Goal: Information Seeking & Learning: Learn about a topic

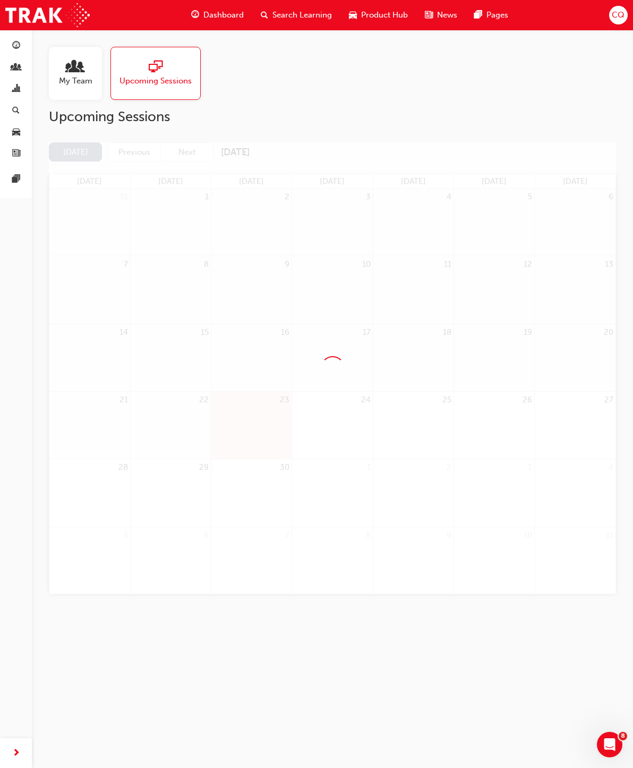
click at [612, 19] on span "CQ" at bounding box center [618, 15] width 13 height 12
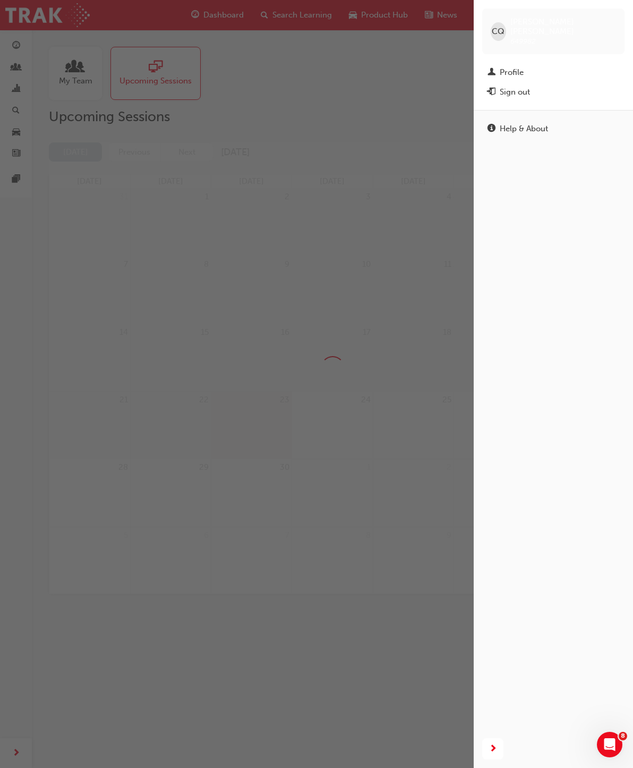
click at [520, 66] on div "Profile" at bounding box center [512, 72] width 24 height 12
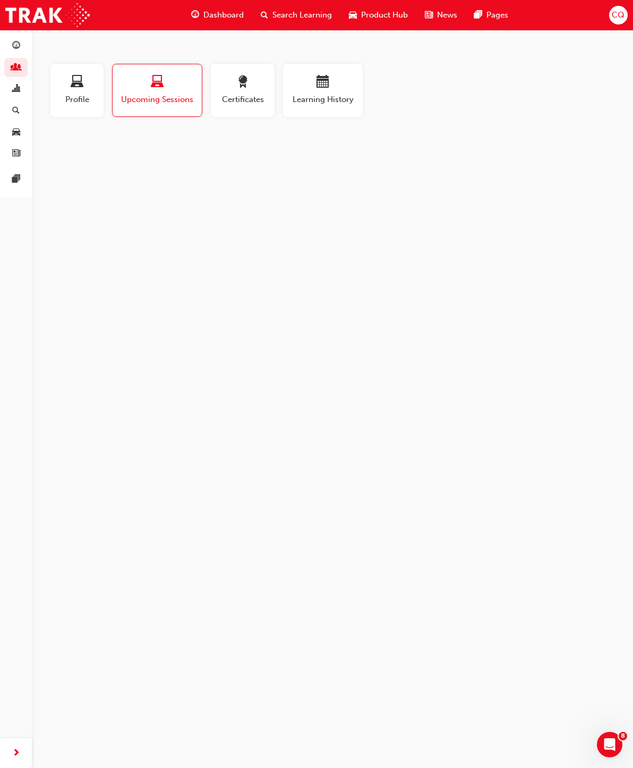
click at [325, 100] on span "Learning History" at bounding box center [323, 99] width 64 height 12
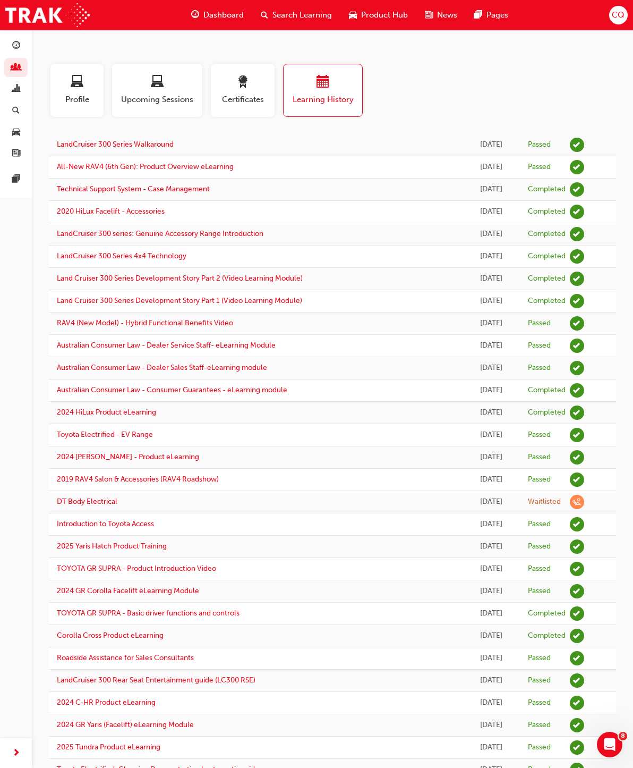
click at [221, 20] on span "Dashboard" at bounding box center [223, 15] width 40 height 12
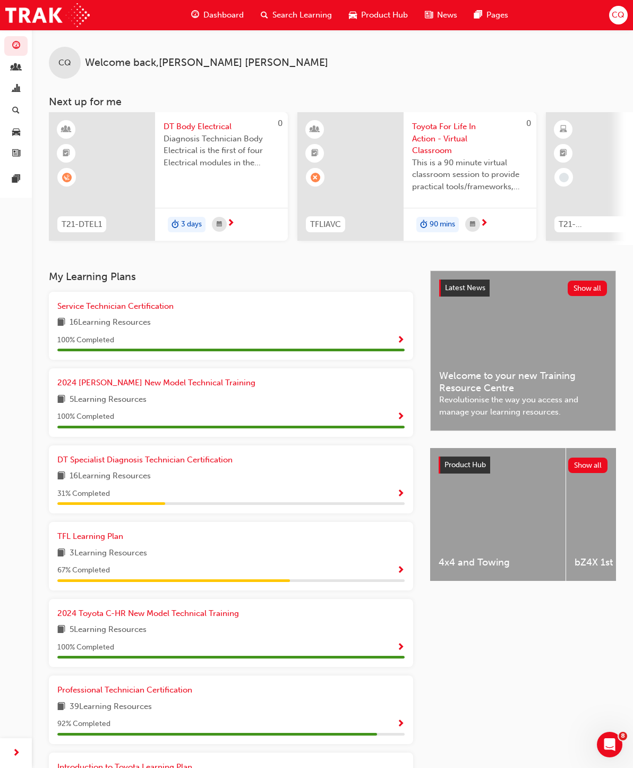
click at [217, 133] on span "Diagnosis Technician Body Electrical is the first of four Electrical modules in…" at bounding box center [222, 151] width 116 height 36
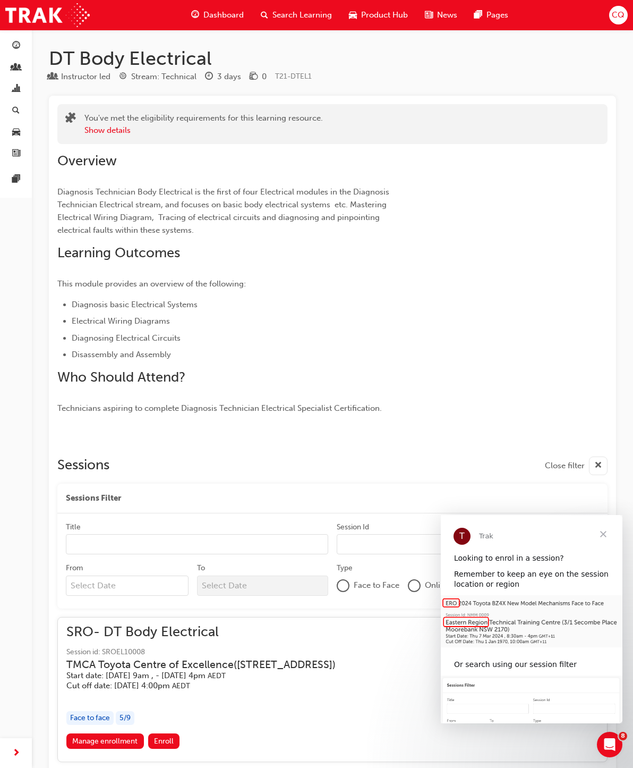
click at [606, 528] on span "Close" at bounding box center [603, 534] width 38 height 38
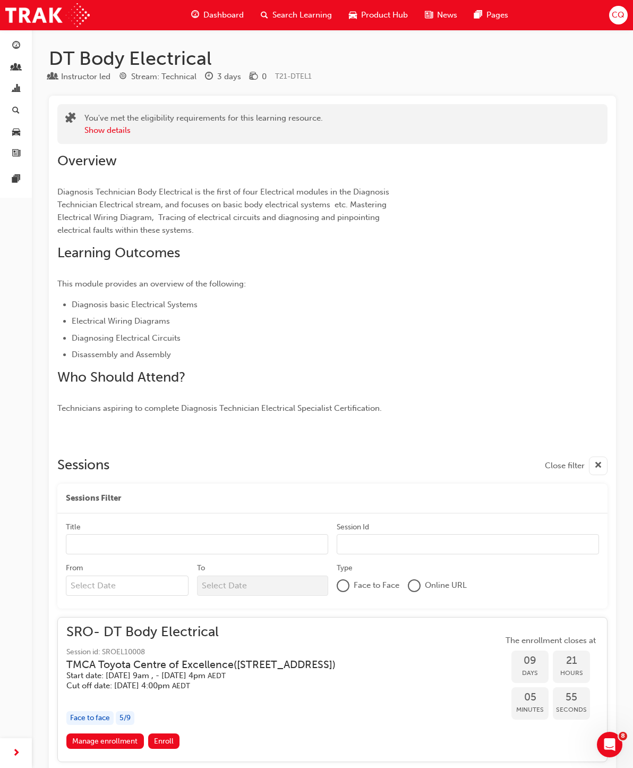
click at [227, 23] on div "Dashboard" at bounding box center [218, 15] width 70 height 22
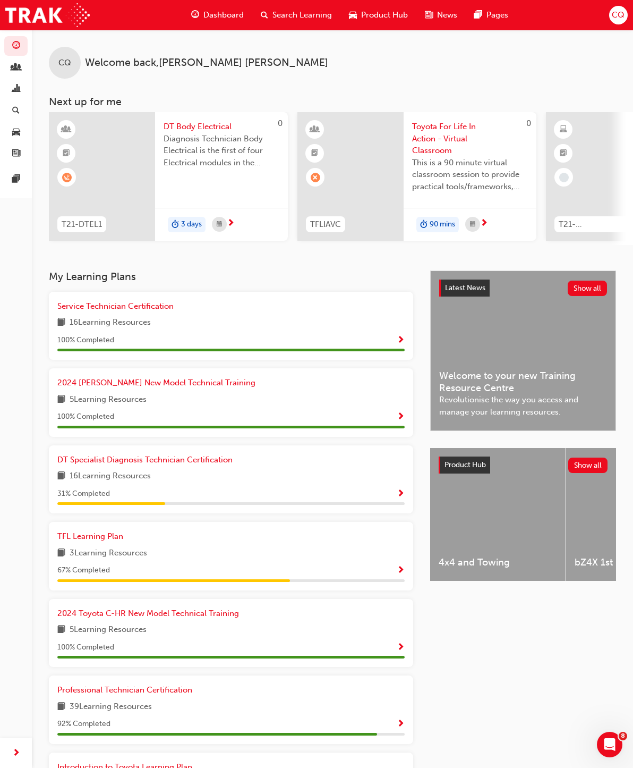
click at [402, 491] on span "Show Progress" at bounding box center [401, 494] width 8 height 10
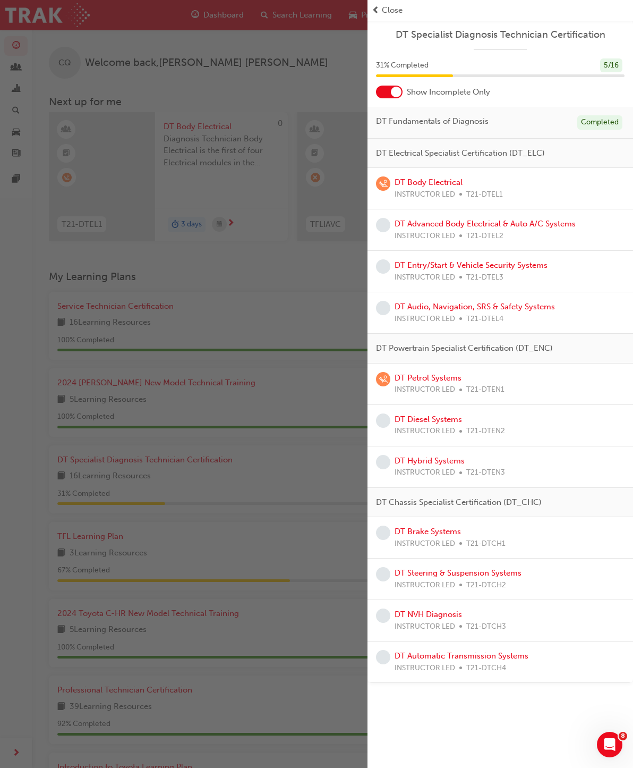
click at [497, 225] on link "DT Advanced Body Electrical & Auto A/C Systems" at bounding box center [485, 224] width 181 height 10
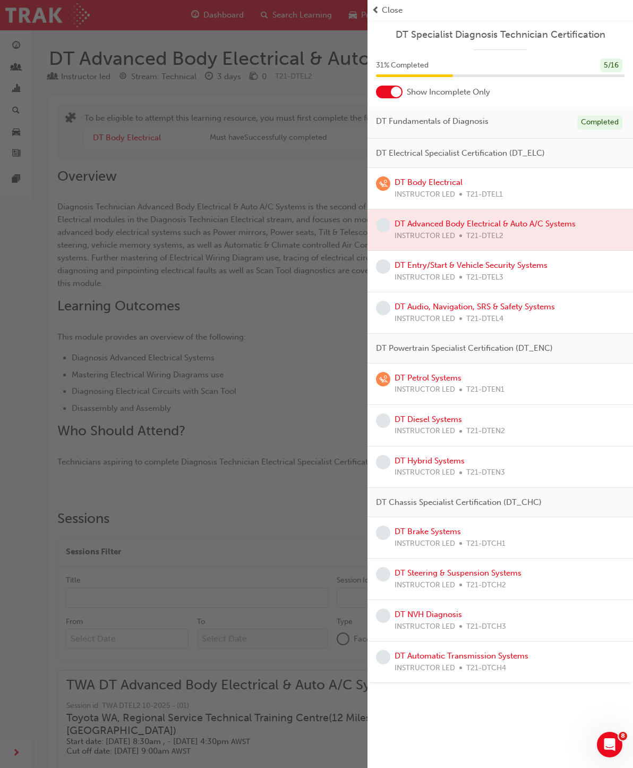
click at [501, 231] on div at bounding box center [501, 229] width 266 height 41
click at [328, 393] on div "button" at bounding box center [184, 384] width 368 height 768
click at [315, 431] on div "button" at bounding box center [184, 384] width 368 height 768
click at [307, 434] on div "button" at bounding box center [184, 384] width 368 height 768
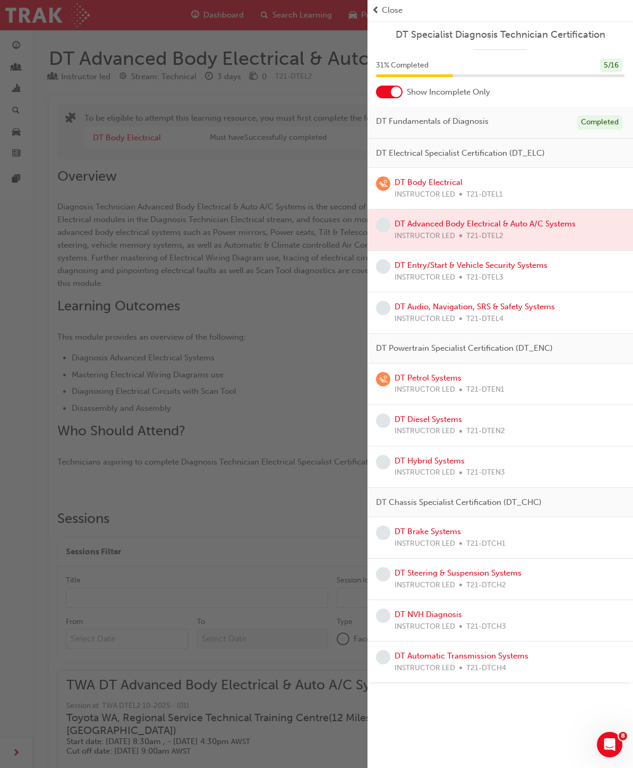
click at [493, 266] on link "DT Entry/Start & Vehicle Security Systems" at bounding box center [471, 265] width 153 height 10
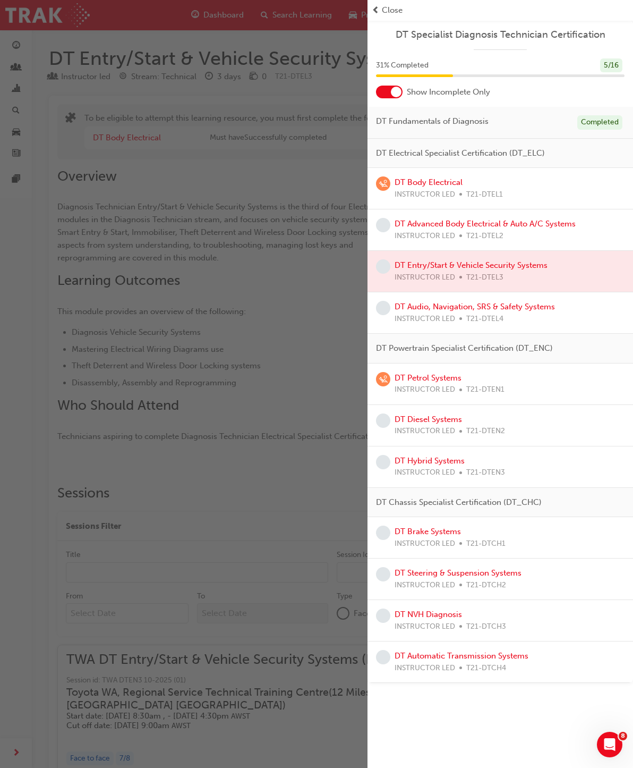
click at [472, 269] on div at bounding box center [501, 271] width 266 height 41
click at [273, 475] on div "button" at bounding box center [184, 384] width 368 height 768
click at [284, 394] on div "button" at bounding box center [184, 384] width 368 height 768
click at [278, 410] on div "button" at bounding box center [184, 384] width 368 height 768
click at [278, 409] on div "button" at bounding box center [184, 384] width 368 height 768
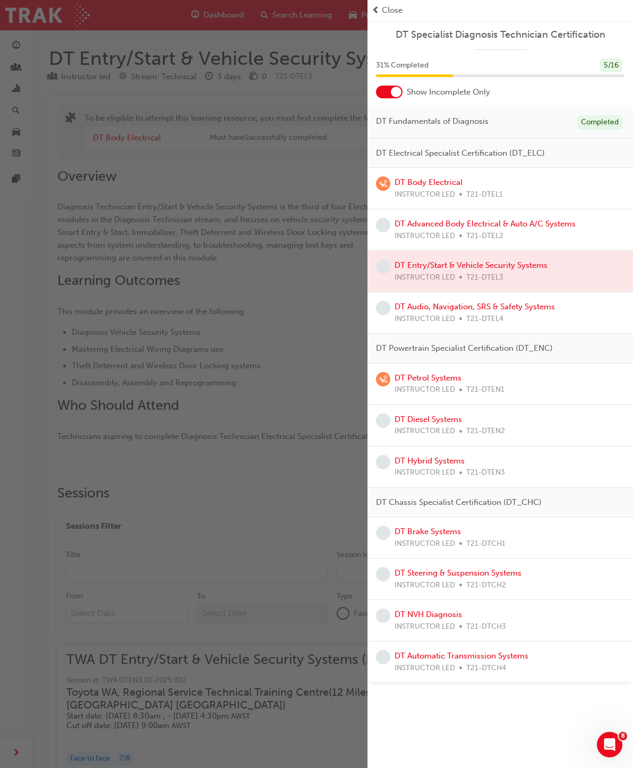
click at [297, 357] on div "button" at bounding box center [184, 384] width 368 height 768
click at [296, 357] on div "button" at bounding box center [184, 384] width 368 height 768
click at [499, 265] on div at bounding box center [501, 271] width 266 height 41
click at [302, 286] on div "button" at bounding box center [184, 384] width 368 height 768
click at [392, 7] on span "Close" at bounding box center [392, 10] width 21 height 12
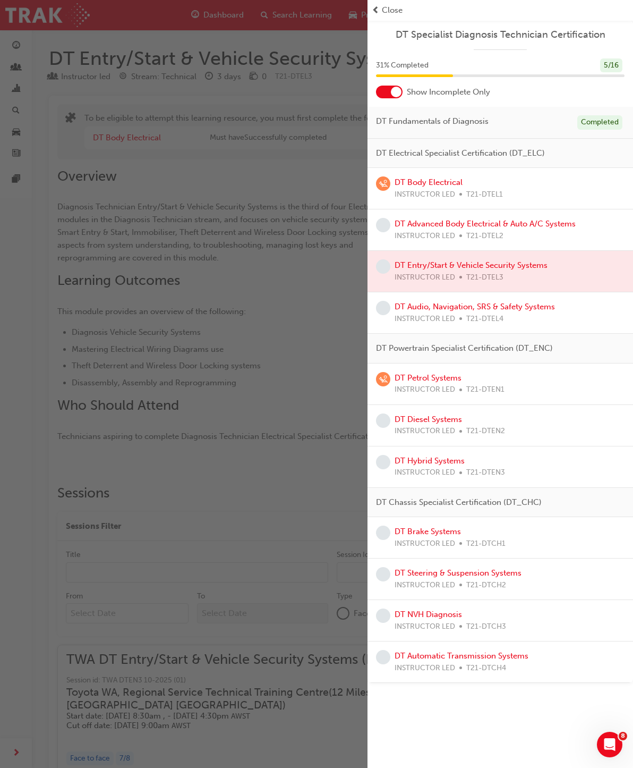
click at [394, 8] on span "Close" at bounding box center [392, 10] width 21 height 12
click at [390, 14] on span "Close" at bounding box center [392, 10] width 21 height 12
click at [387, 7] on span "Close" at bounding box center [392, 10] width 21 height 12
click at [480, 189] on span "T21-DTEL1" at bounding box center [484, 195] width 37 height 12
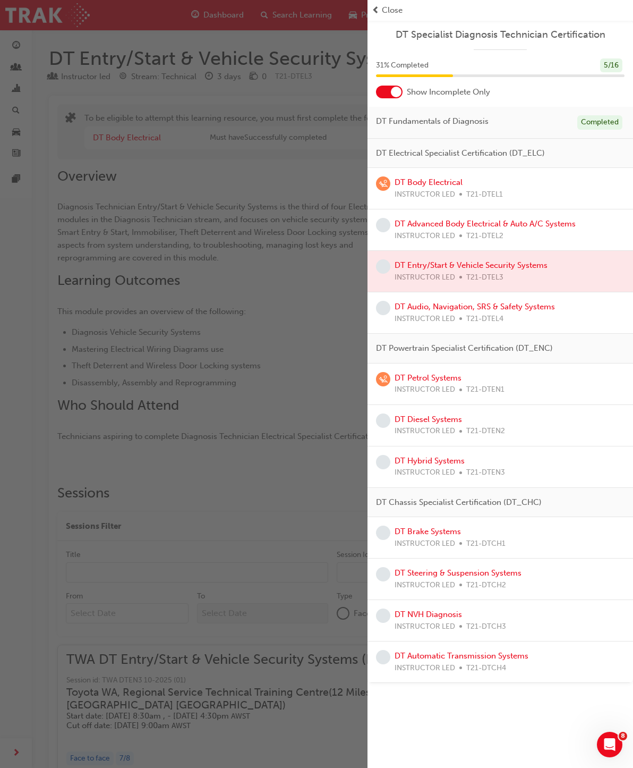
click at [437, 184] on link "DT Body Electrical" at bounding box center [429, 182] width 68 height 10
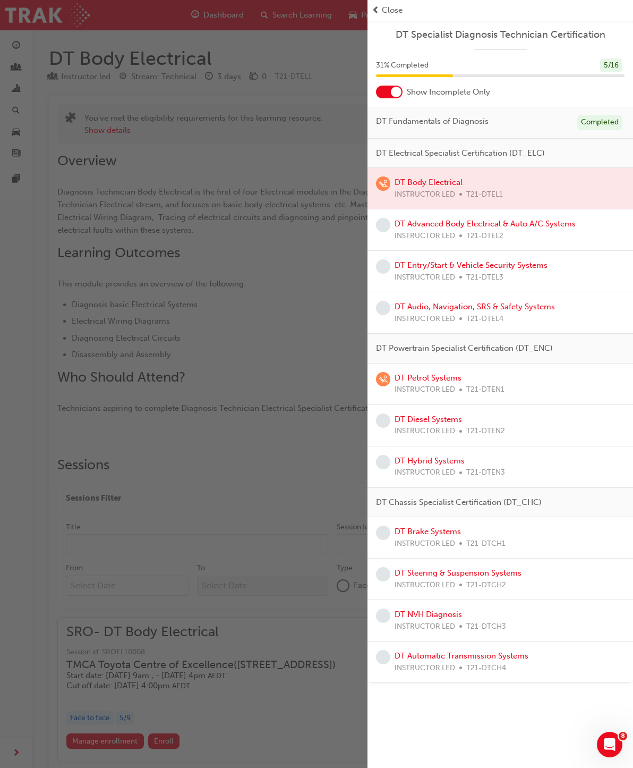
click at [395, 14] on span "Close" at bounding box center [392, 10] width 21 height 12
click at [314, 294] on div "button" at bounding box center [184, 384] width 368 height 768
click at [271, 502] on div "button" at bounding box center [184, 384] width 368 height 768
click at [391, 15] on span "Close" at bounding box center [392, 10] width 21 height 12
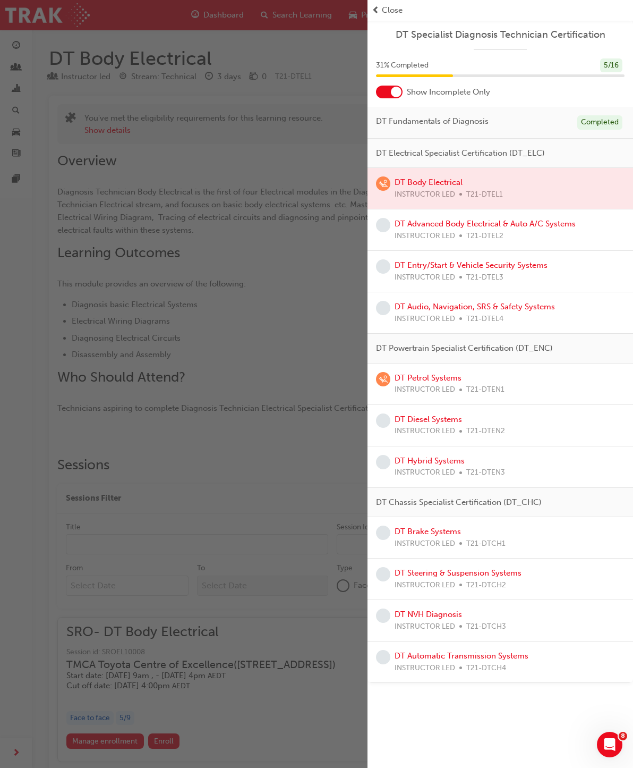
click at [394, 6] on span "Close" at bounding box center [392, 10] width 21 height 12
click at [390, 13] on span "Close" at bounding box center [392, 10] width 21 height 12
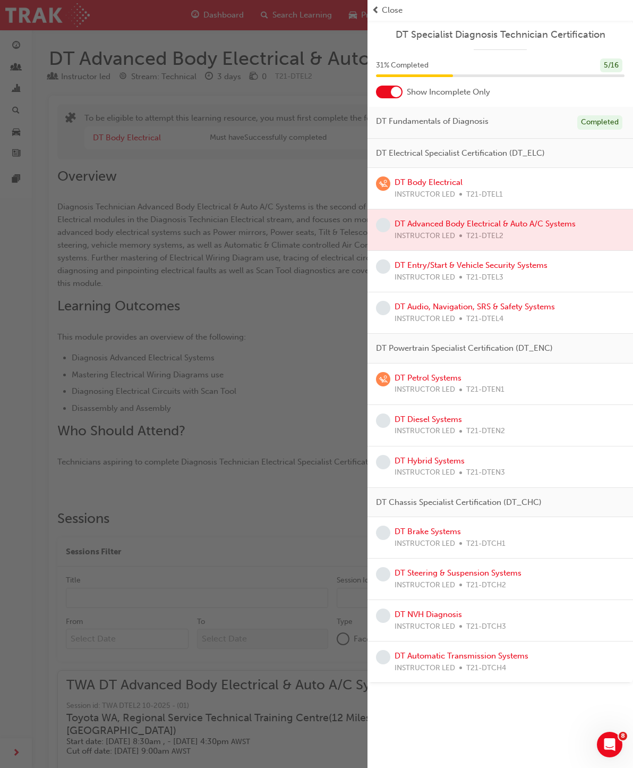
click at [616, 60] on div "5 / 16" at bounding box center [611, 65] width 22 height 14
click at [490, 153] on span "DT Electrical Specialist Certification (DT_ELC)" at bounding box center [460, 153] width 169 height 12
click at [456, 125] on span "DT Fundamentals of Diagnosis" at bounding box center [432, 121] width 113 height 12
click at [461, 184] on link "DT Body Electrical" at bounding box center [429, 182] width 68 height 10
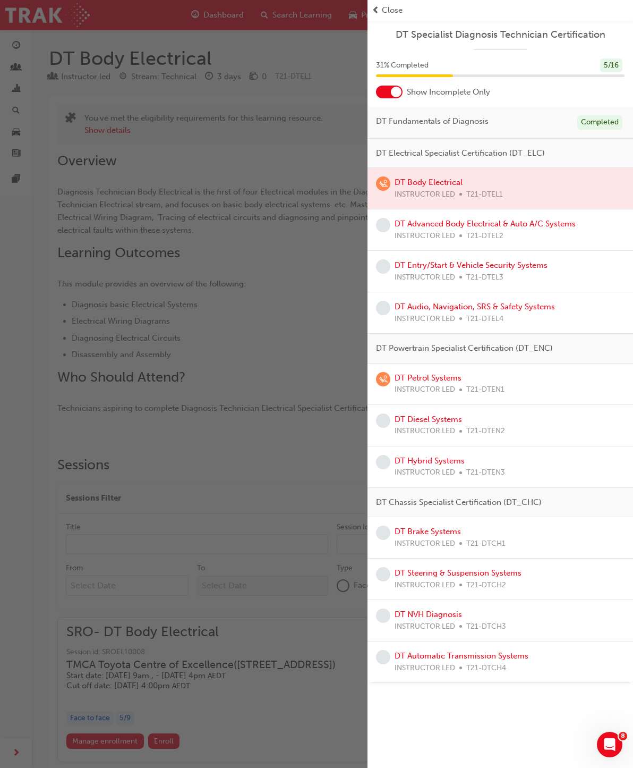
click at [487, 225] on link "DT Advanced Body Electrical & Auto A/C Systems" at bounding box center [485, 224] width 181 height 10
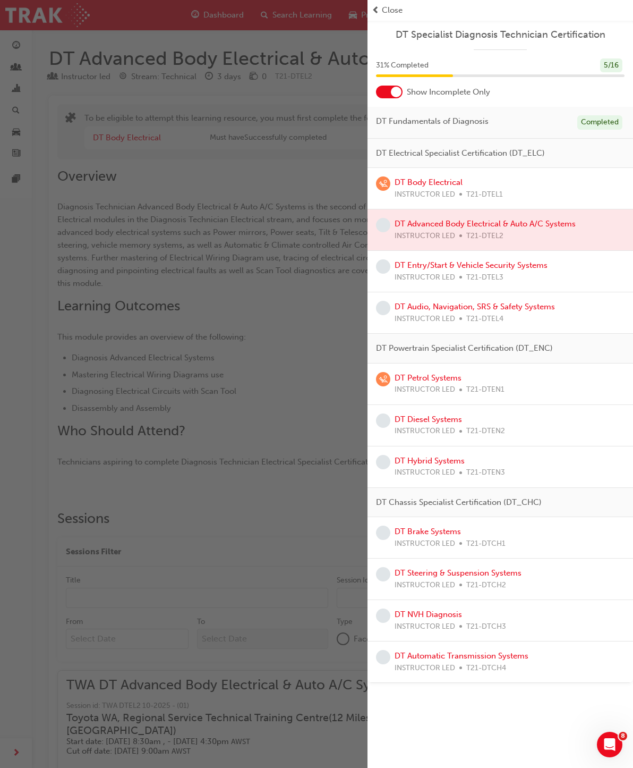
click at [458, 377] on link "DT Petrol Systems" at bounding box center [428, 378] width 67 height 10
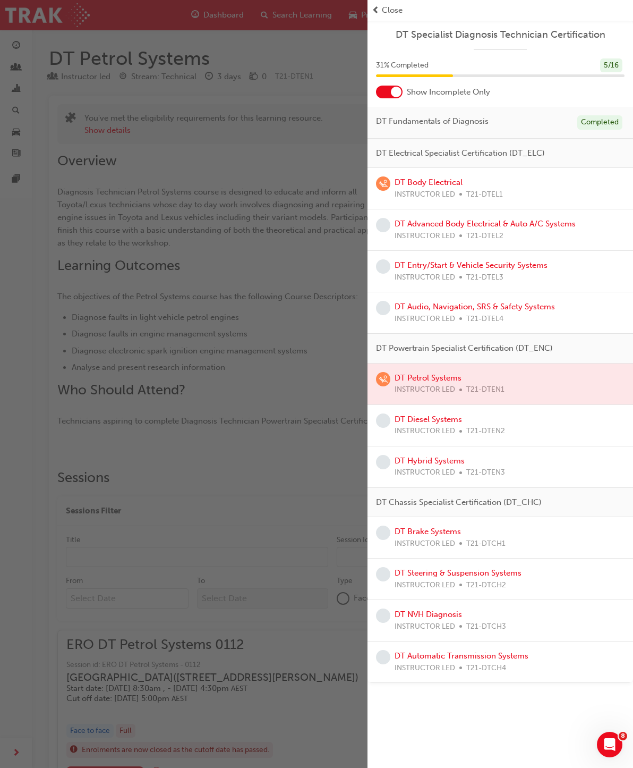
click at [472, 427] on span "T21-DTEN2" at bounding box center [485, 431] width 39 height 12
click at [460, 529] on link "DT Brake Systems" at bounding box center [428, 531] width 66 height 10
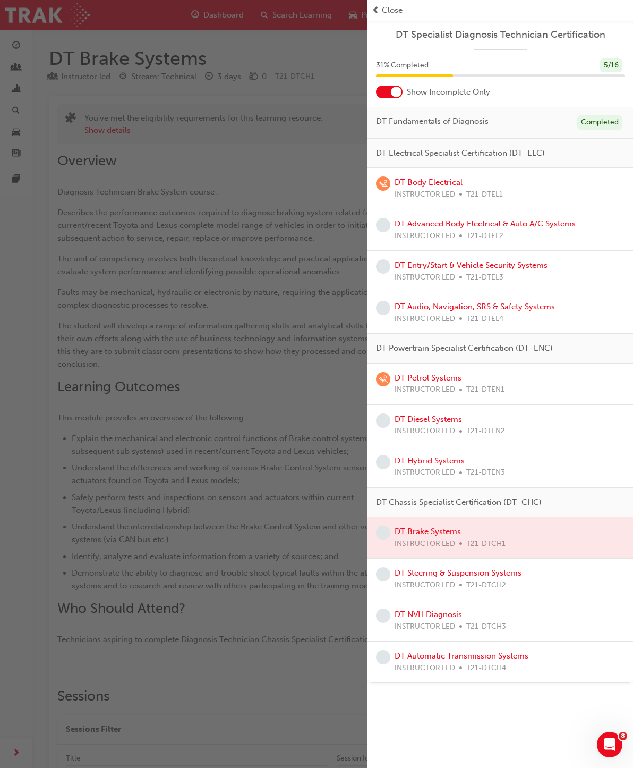
click at [311, 446] on div "button" at bounding box center [184, 384] width 368 height 768
click at [279, 398] on div "button" at bounding box center [184, 384] width 368 height 768
click at [291, 402] on div "button" at bounding box center [184, 384] width 368 height 768
click at [291, 439] on div "button" at bounding box center [184, 384] width 368 height 768
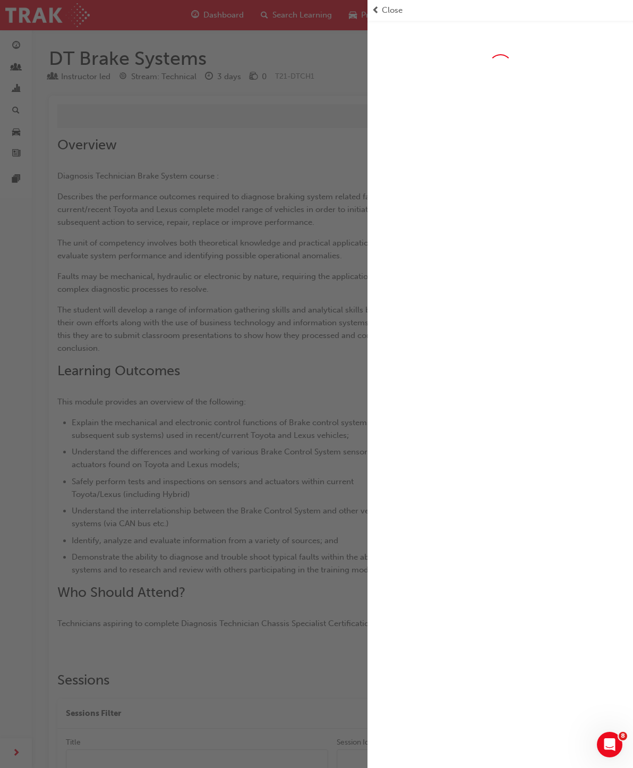
scroll to position [205, 0]
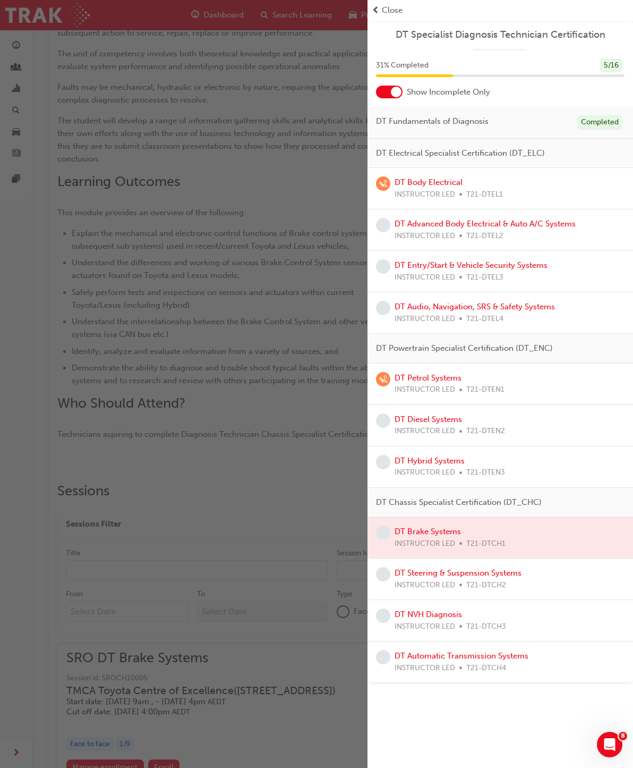
click at [390, 8] on span "Close" at bounding box center [392, 10] width 21 height 12
click at [395, 14] on span "Close" at bounding box center [392, 10] width 21 height 12
click at [401, 93] on div at bounding box center [396, 92] width 11 height 11
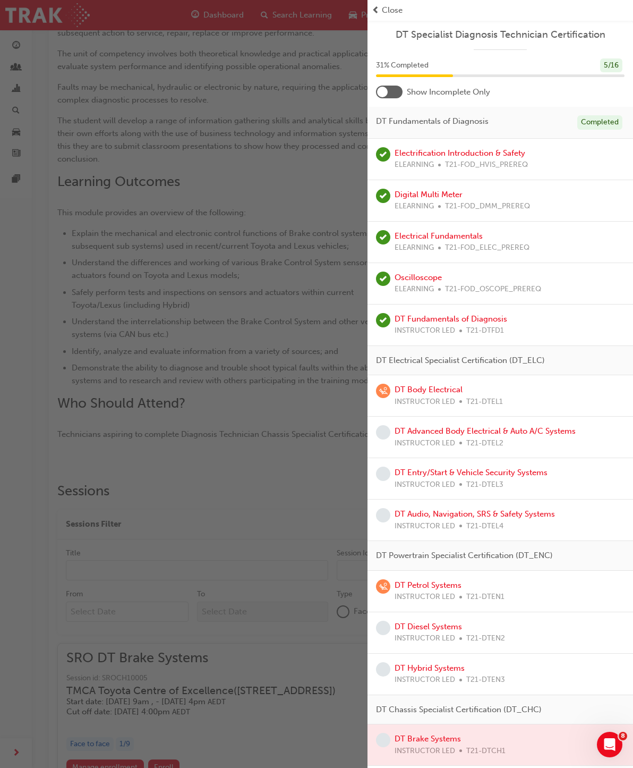
click at [323, 335] on div "button" at bounding box center [184, 384] width 368 height 768
click at [468, 116] on span "DT Fundamentals of Diagnosis" at bounding box center [432, 121] width 113 height 12
click at [441, 125] on span "DT Fundamentals of Diagnosis" at bounding box center [432, 121] width 113 height 12
click at [440, 125] on span "DT Fundamentals of Diagnosis" at bounding box center [432, 121] width 113 height 12
click at [453, 149] on link "Electrification Introduction & Safety" at bounding box center [460, 153] width 131 height 10
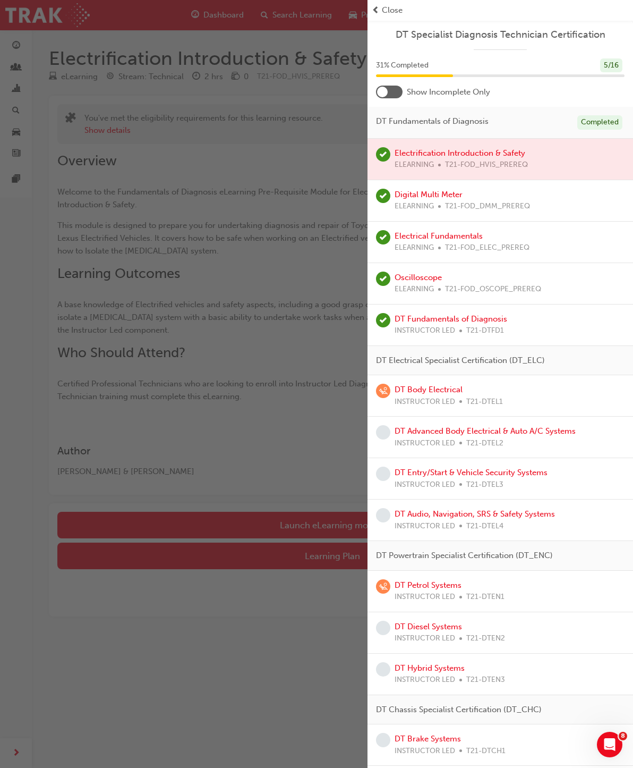
click at [283, 432] on div "button" at bounding box center [184, 384] width 368 height 768
click at [293, 374] on div "button" at bounding box center [184, 384] width 368 height 768
click at [390, 14] on span "Close" at bounding box center [392, 10] width 21 height 12
click at [394, 15] on span "Close" at bounding box center [392, 10] width 21 height 12
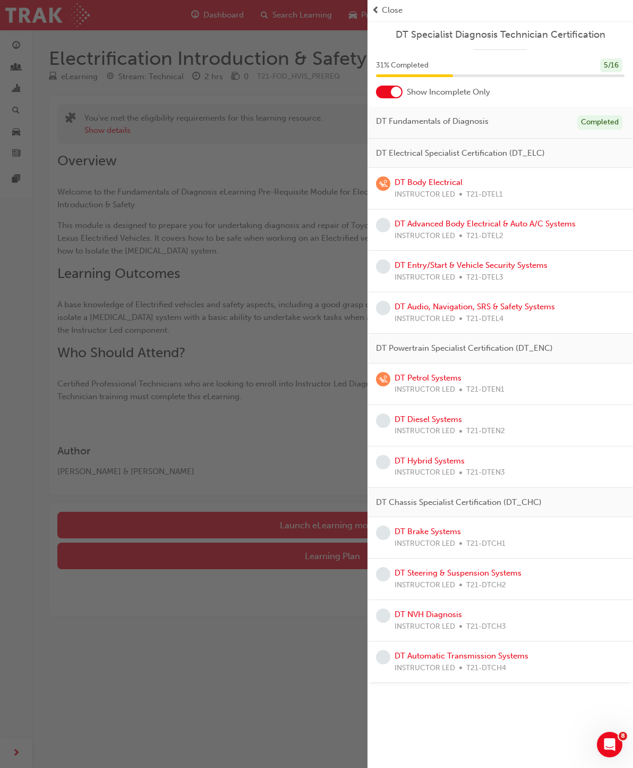
click at [392, 14] on span "Close" at bounding box center [392, 10] width 21 height 12
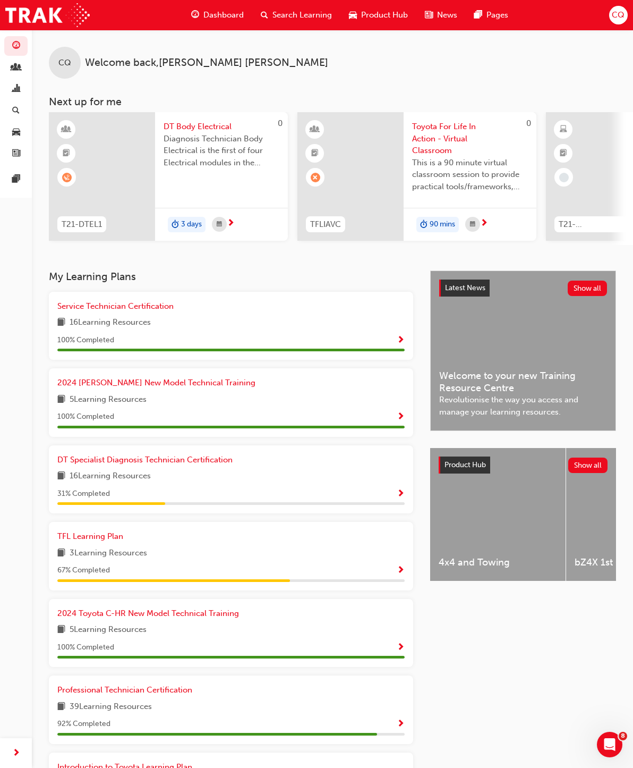
click at [309, 19] on span "Search Learning" at bounding box center [301, 15] width 59 height 12
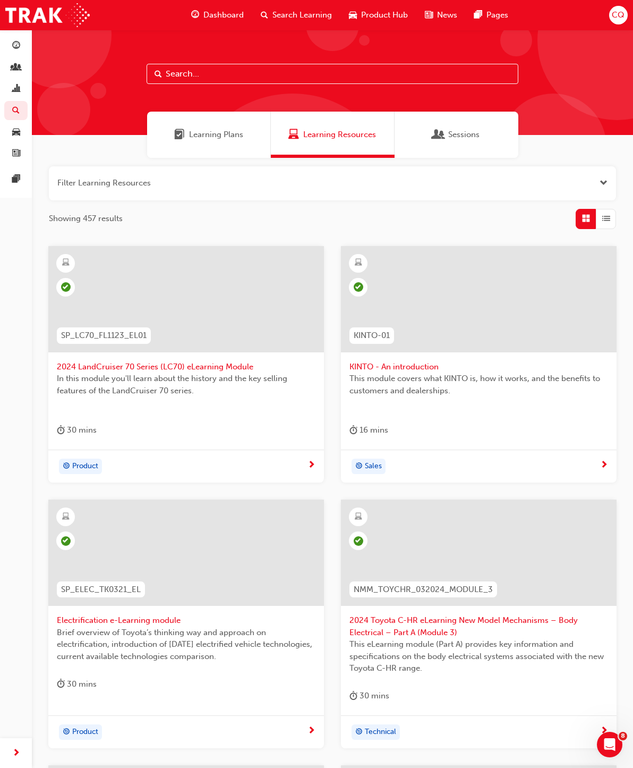
click at [460, 129] on span "Sessions" at bounding box center [463, 135] width 31 height 12
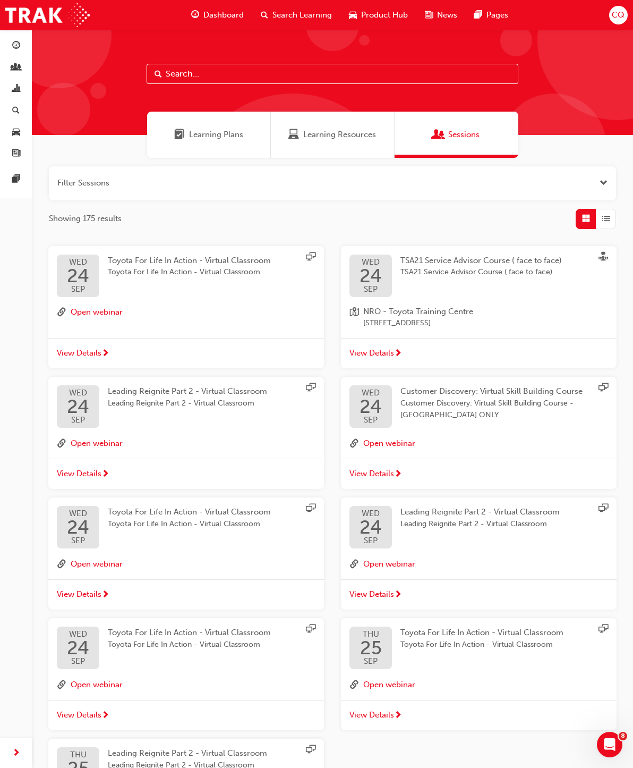
click at [356, 140] on span "Learning Resources" at bounding box center [339, 135] width 73 height 12
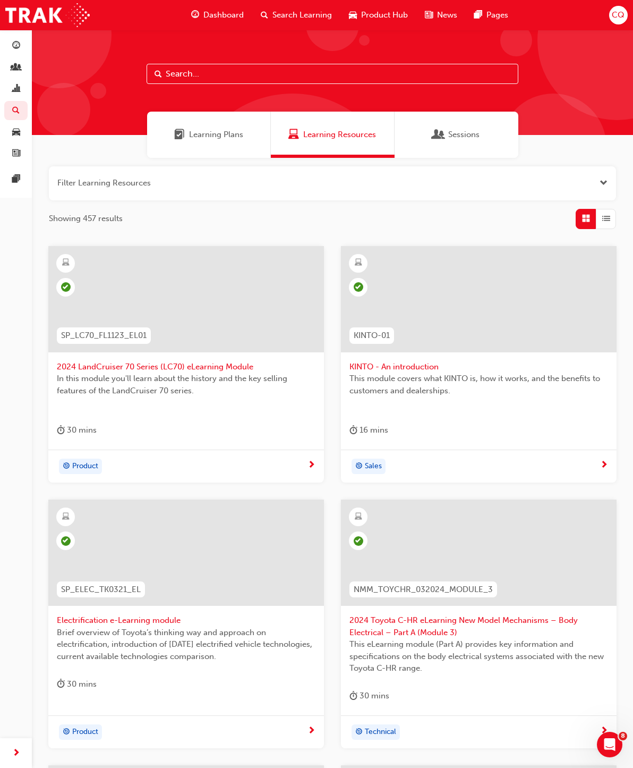
click at [344, 193] on button "button" at bounding box center [332, 183] width 567 height 34
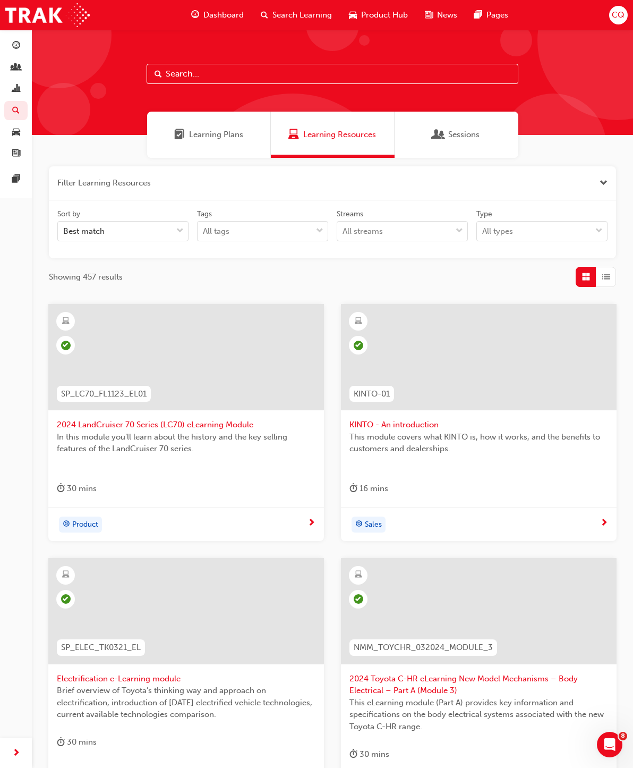
click at [301, 73] on input "text" at bounding box center [333, 74] width 372 height 20
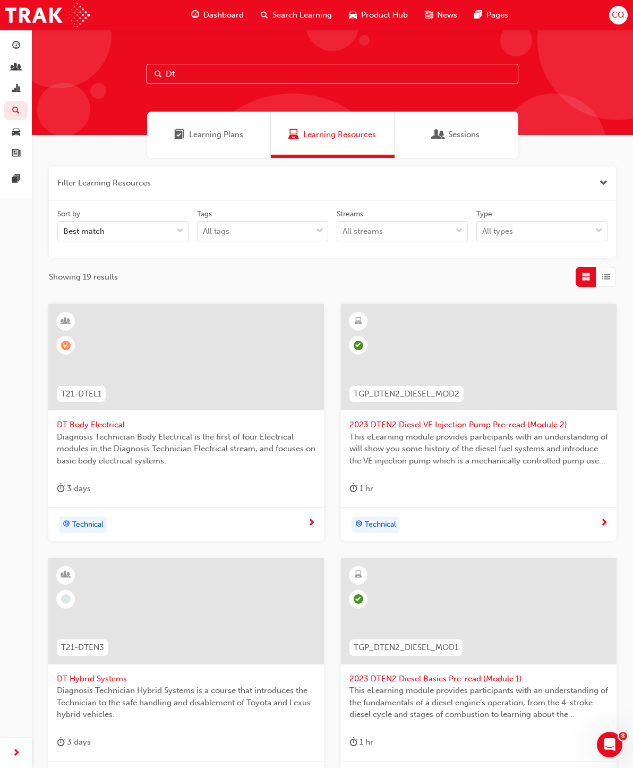
type input "Dt"
click at [500, 275] on div "Showing 19 results" at bounding box center [332, 277] width 567 height 20
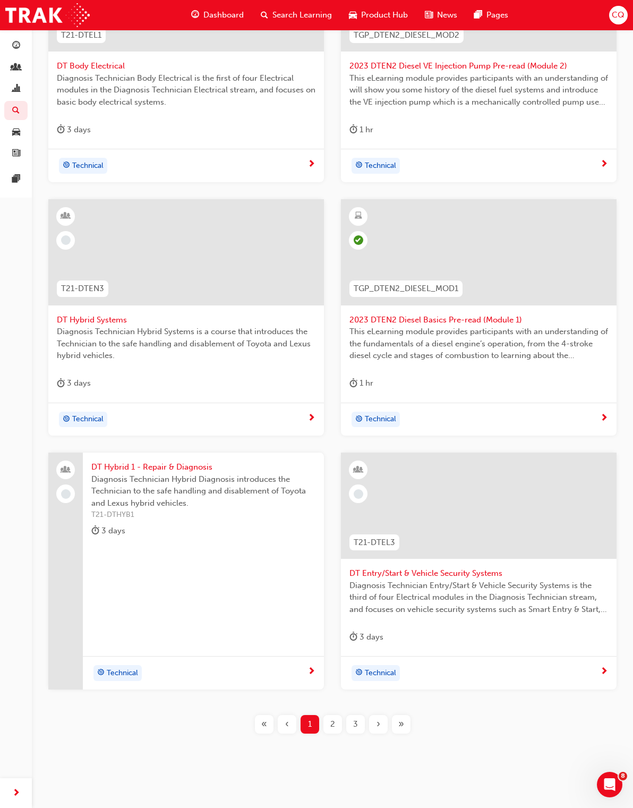
scroll to position [365, 0]
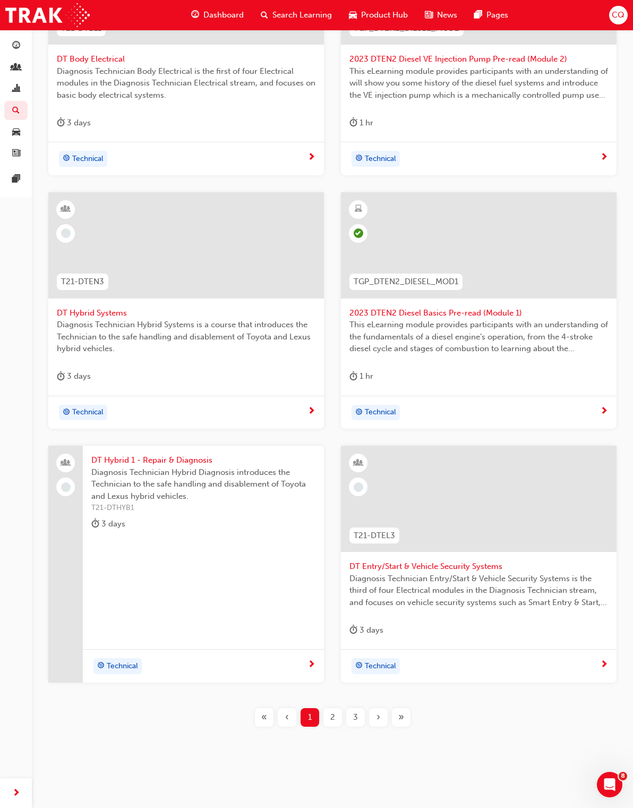
click at [462, 566] on span "DT Entry/Start & Vehicle Security Systems" at bounding box center [478, 566] width 259 height 12
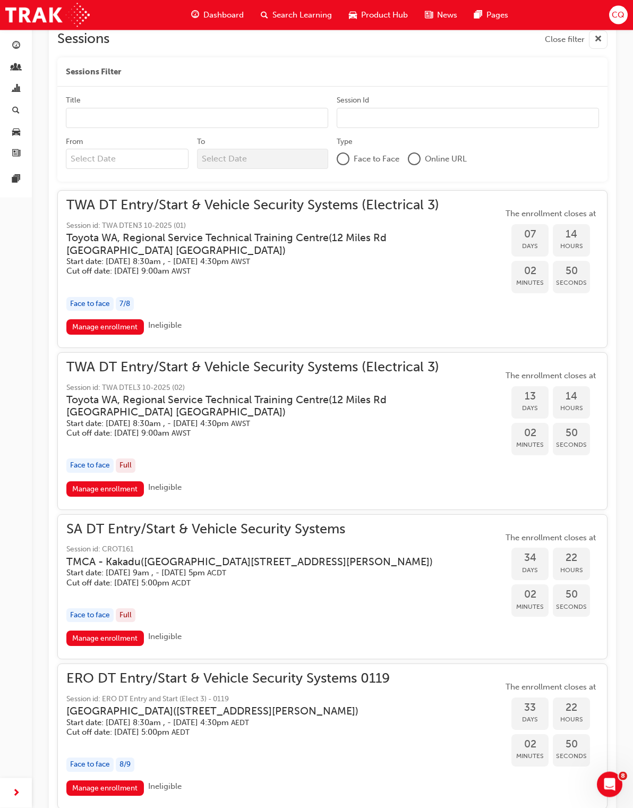
scroll to position [454, 0]
click at [371, 251] on h3 "Toyota WA, Regional Service Technical Training Centre ( 12 Miles Rd Kewdale Wes…" at bounding box center [276, 244] width 420 height 25
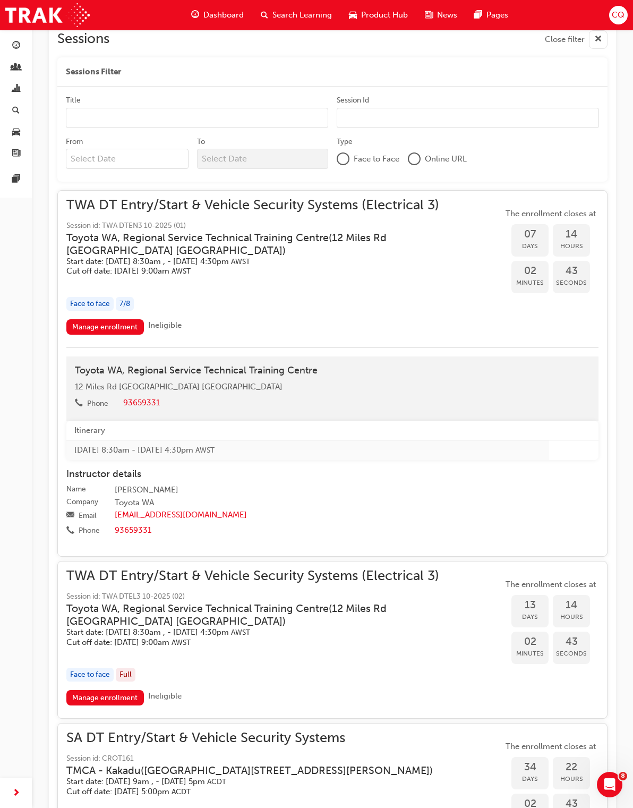
click at [390, 250] on h3 "Toyota WA, Regional Service Technical Training Centre ( 12 Miles Rd Kewdale Wes…" at bounding box center [276, 244] width 420 height 25
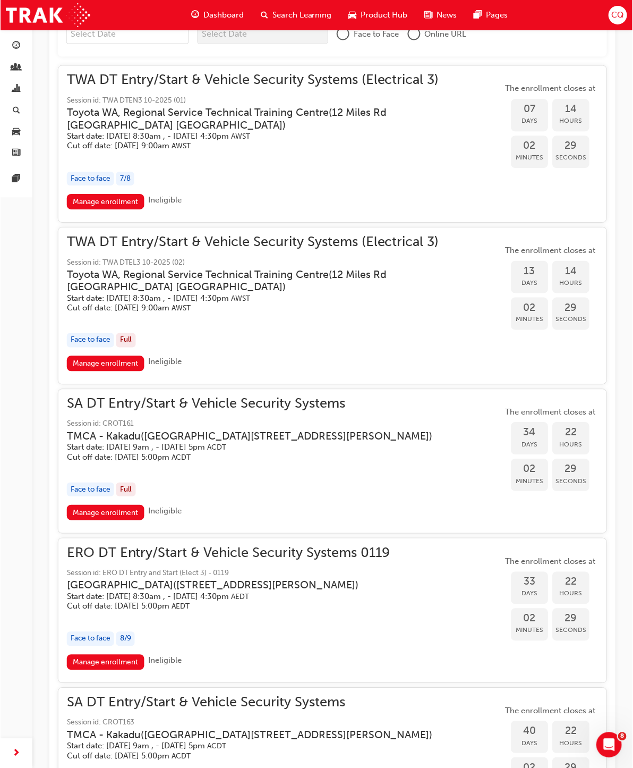
scroll to position [564, 0]
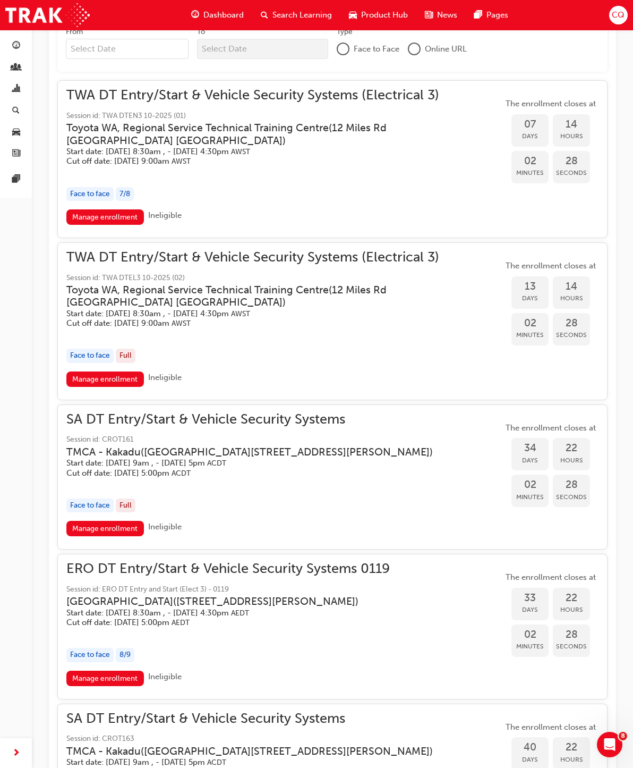
click at [123, 215] on link "Manage enrollment" at bounding box center [105, 216] width 78 height 15
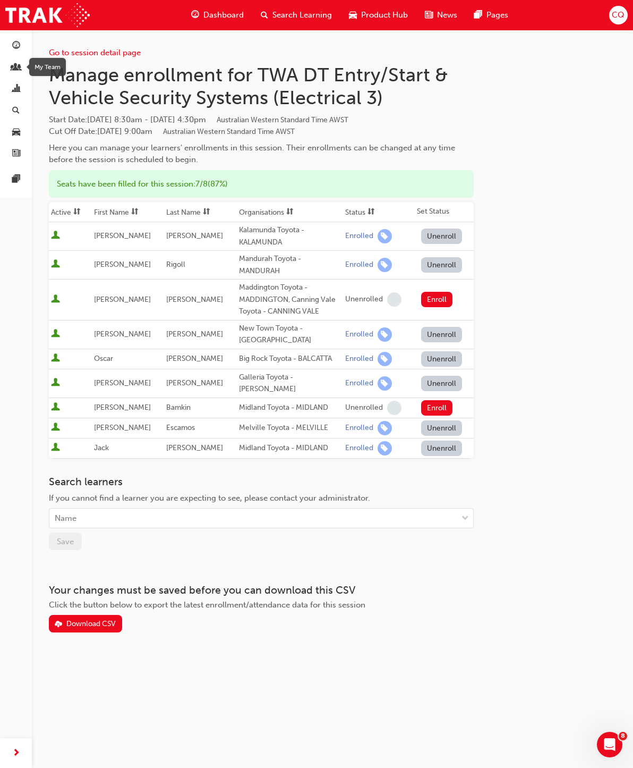
click at [14, 63] on span "people-icon" at bounding box center [16, 68] width 8 height 10
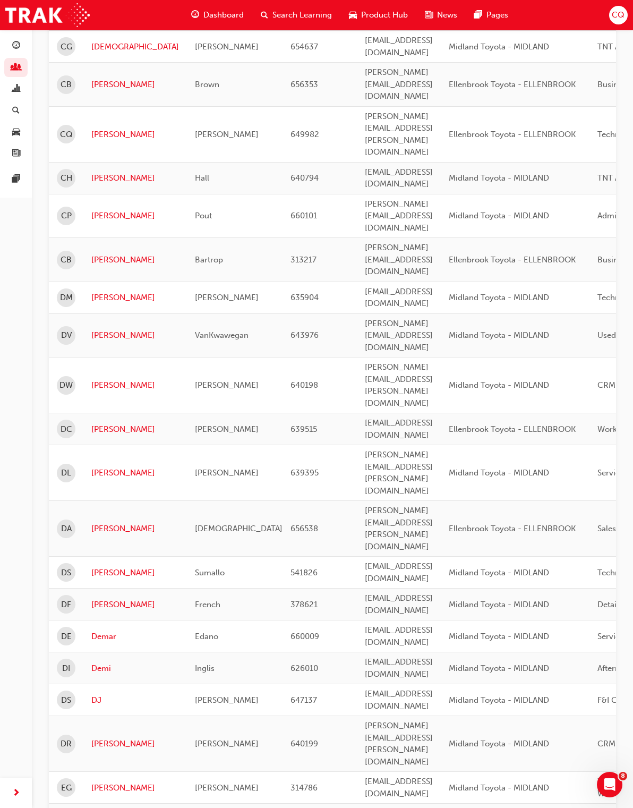
scroll to position [903, 0]
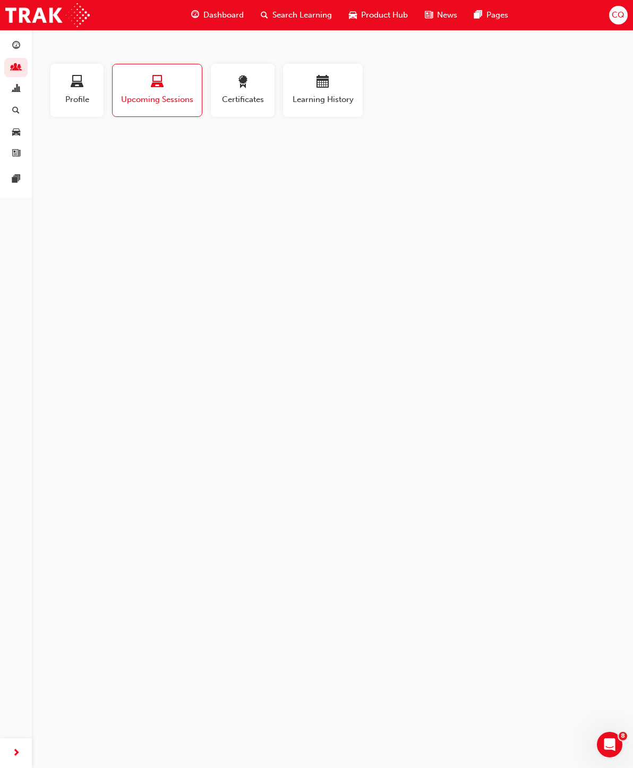
click at [330, 106] on button "Learning History" at bounding box center [323, 90] width 80 height 53
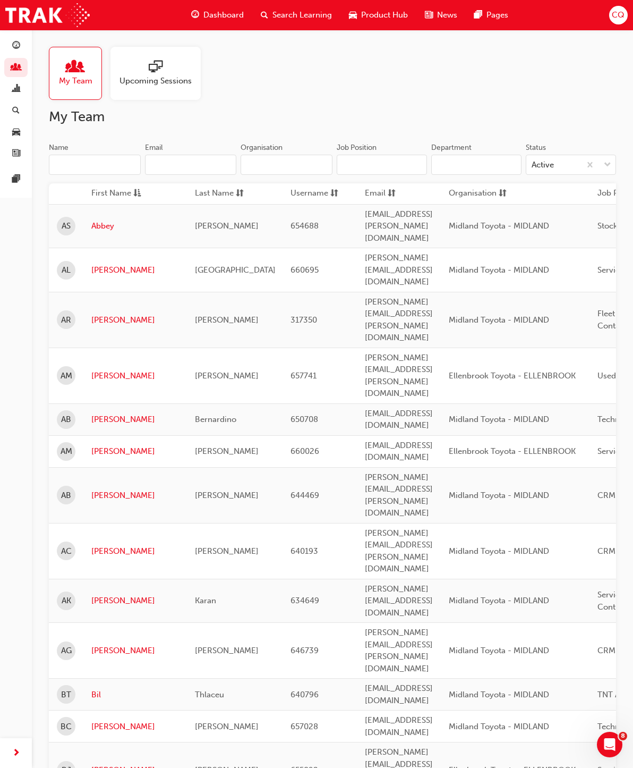
click at [149, 71] on span "sessionType_ONLINE_URL-icon" at bounding box center [156, 67] width 14 height 15
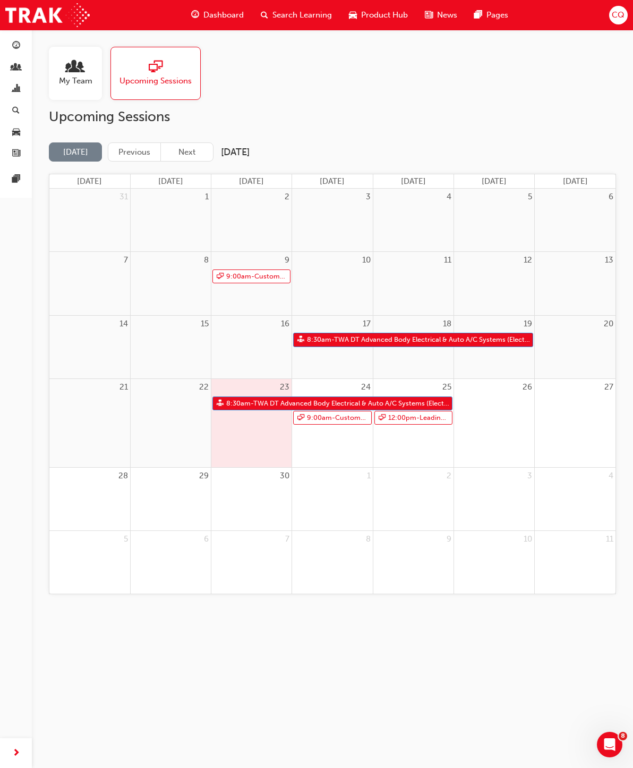
click at [189, 146] on button "Next" at bounding box center [186, 152] width 53 height 20
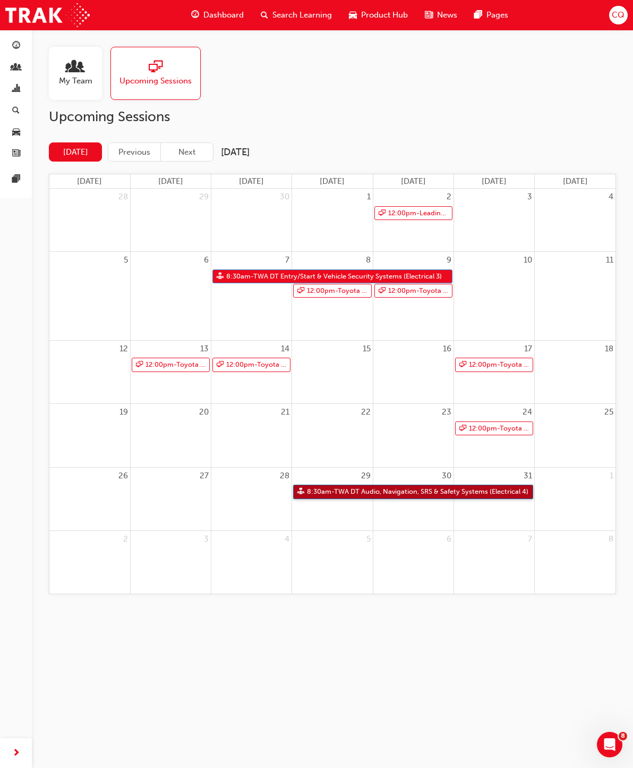
click at [450, 490] on link "8:30am - TWA DT Audio, Navigation, SRS & Safety Systems (Electrical 4)" at bounding box center [413, 491] width 240 height 14
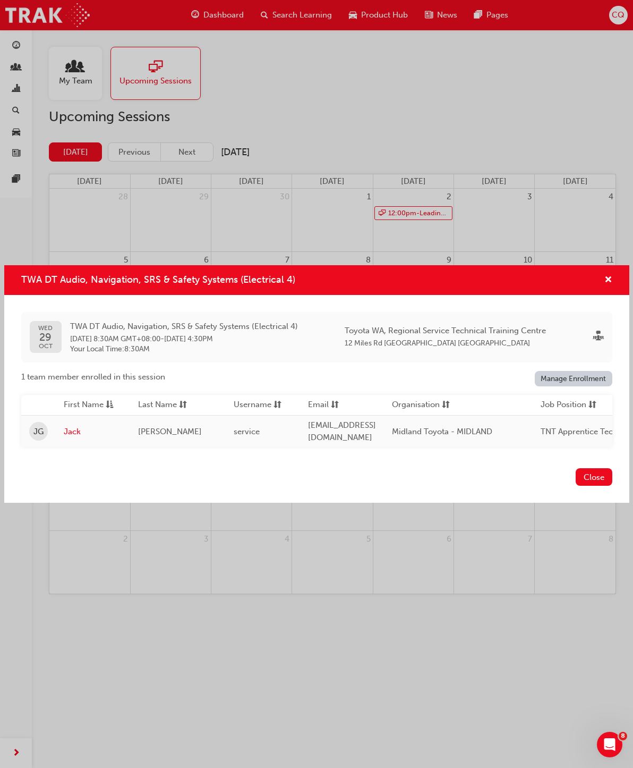
click at [557, 386] on link "Manage Enrollment" at bounding box center [574, 378] width 78 height 15
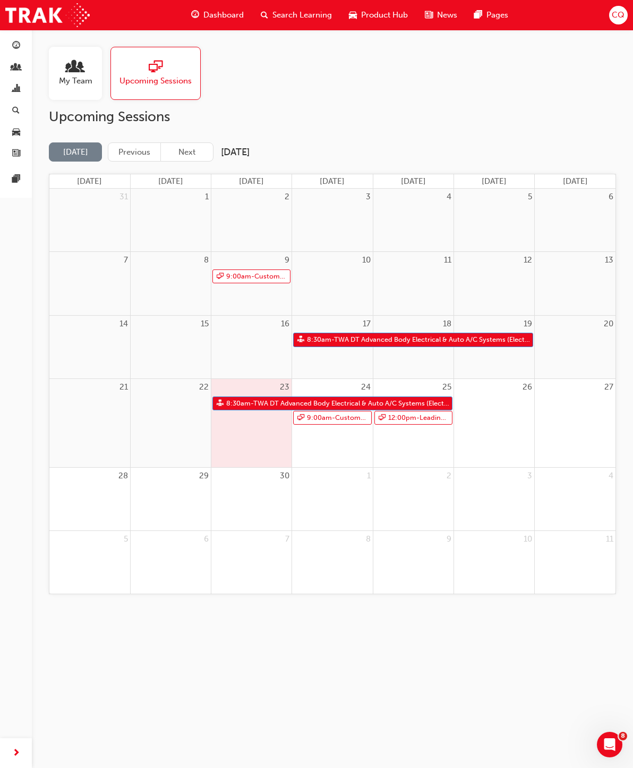
click at [190, 151] on button "Next" at bounding box center [186, 152] width 53 height 20
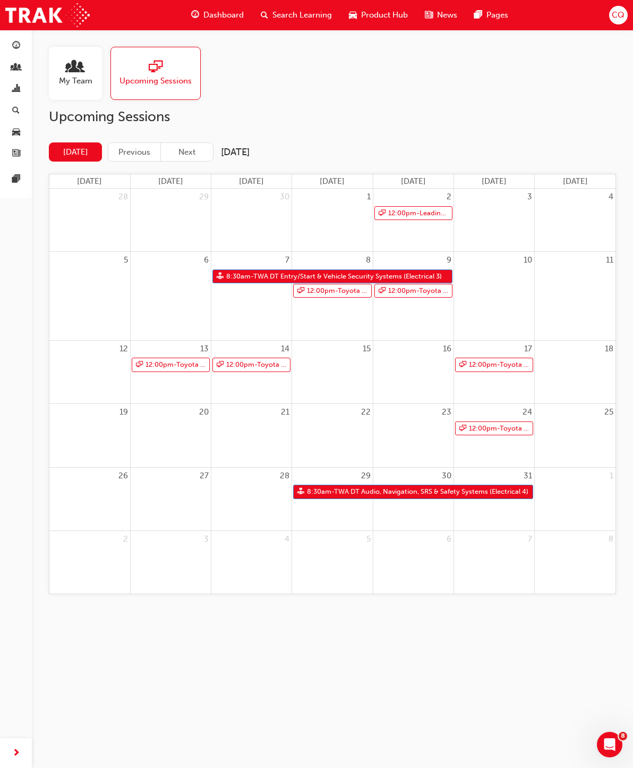
click at [194, 156] on button "Next" at bounding box center [186, 152] width 53 height 20
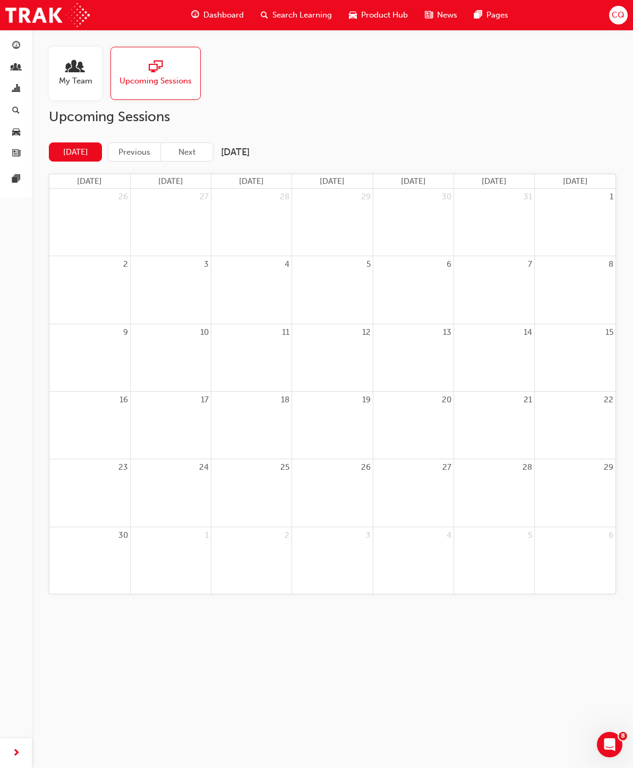
click at [195, 156] on button "Next" at bounding box center [186, 152] width 53 height 20
click at [189, 148] on button "Next" at bounding box center [186, 152] width 53 height 20
click at [311, 20] on span "Search Learning" at bounding box center [301, 15] width 59 height 12
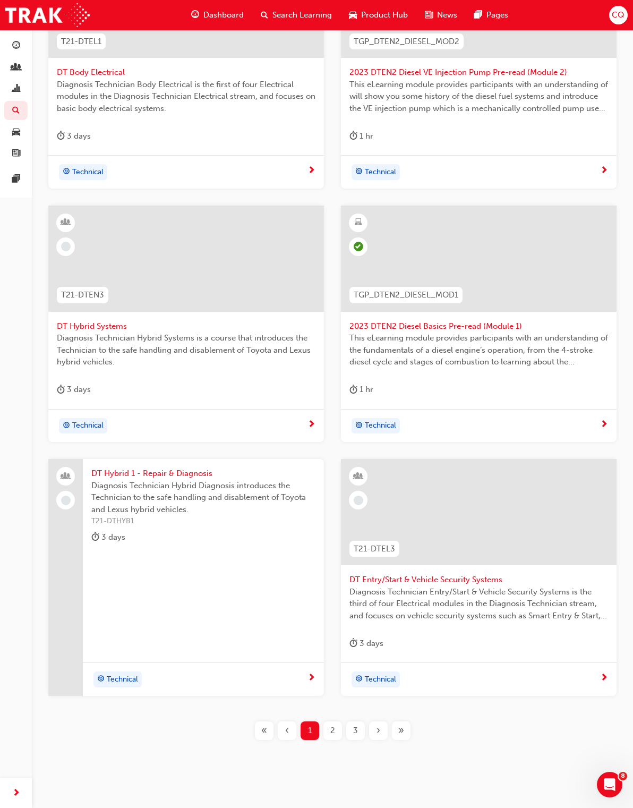
scroll to position [365, 0]
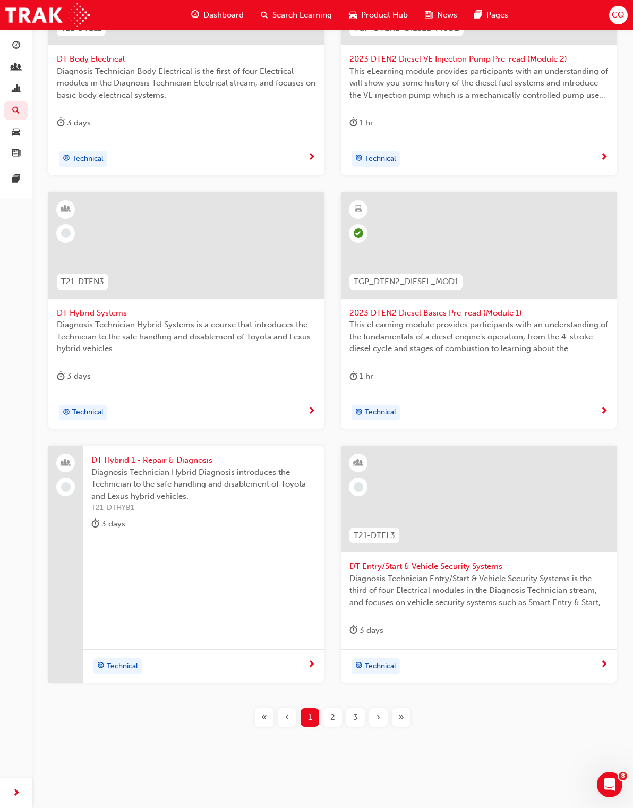
click at [332, 715] on span "2" at bounding box center [332, 717] width 5 height 12
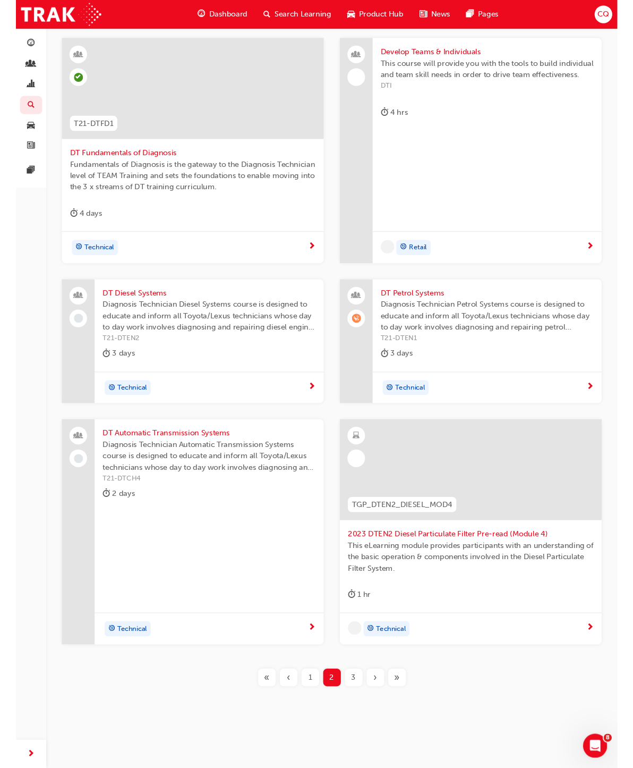
scroll to position [259, 0]
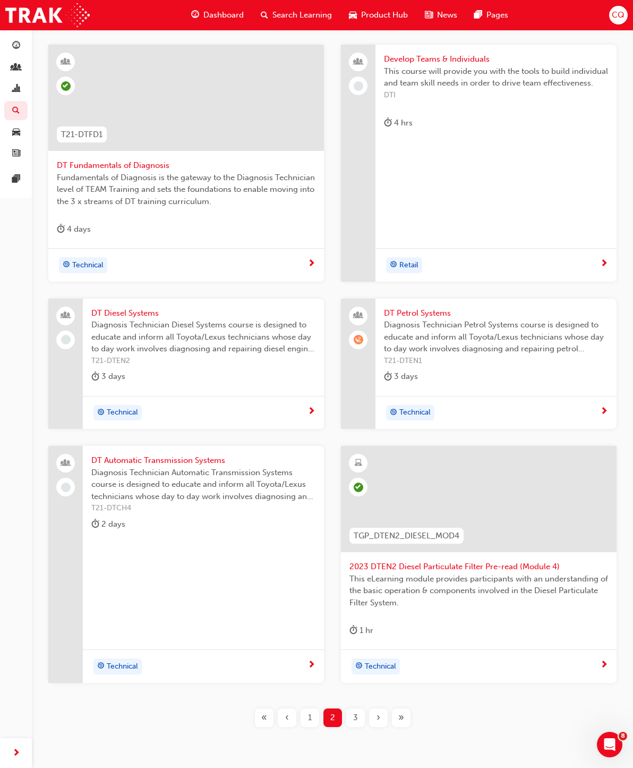
click at [355, 718] on span "3" at bounding box center [355, 717] width 5 height 12
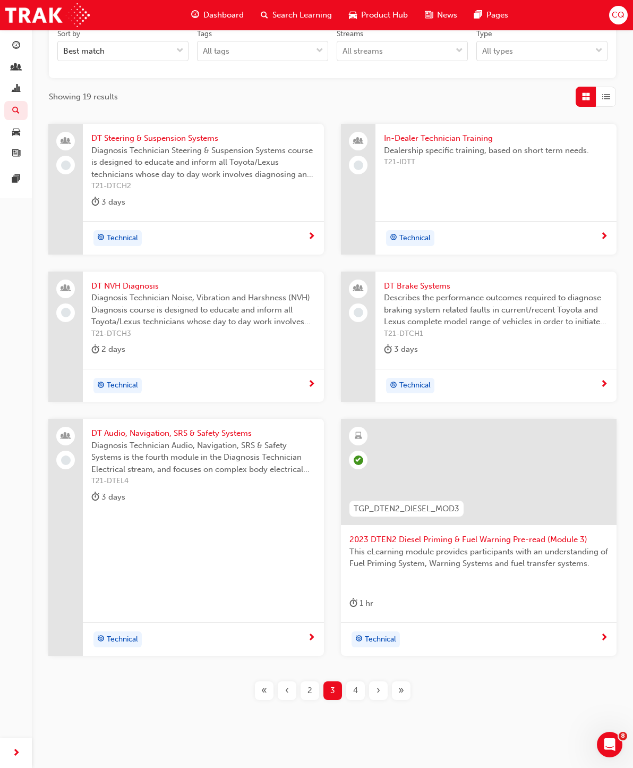
click at [356, 688] on span "4" at bounding box center [355, 690] width 5 height 12
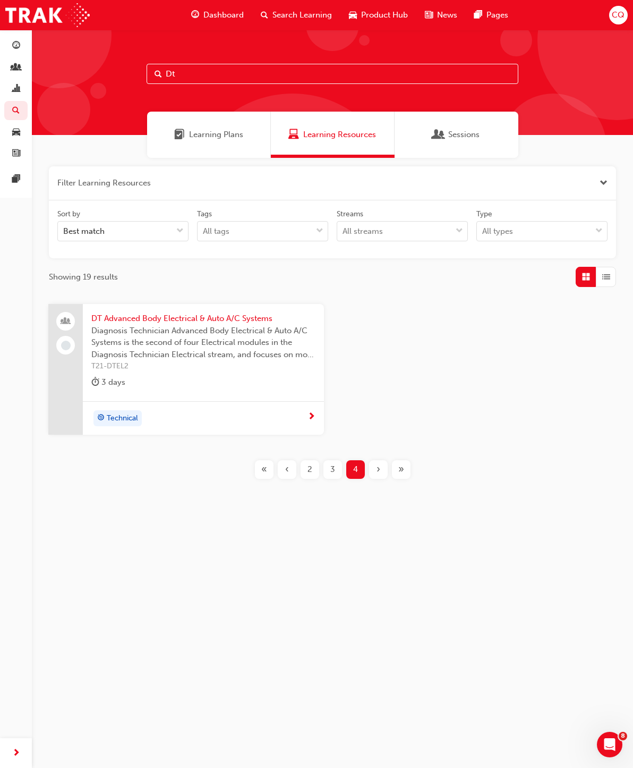
click at [228, 134] on span "Learning Plans" at bounding box center [216, 135] width 54 height 12
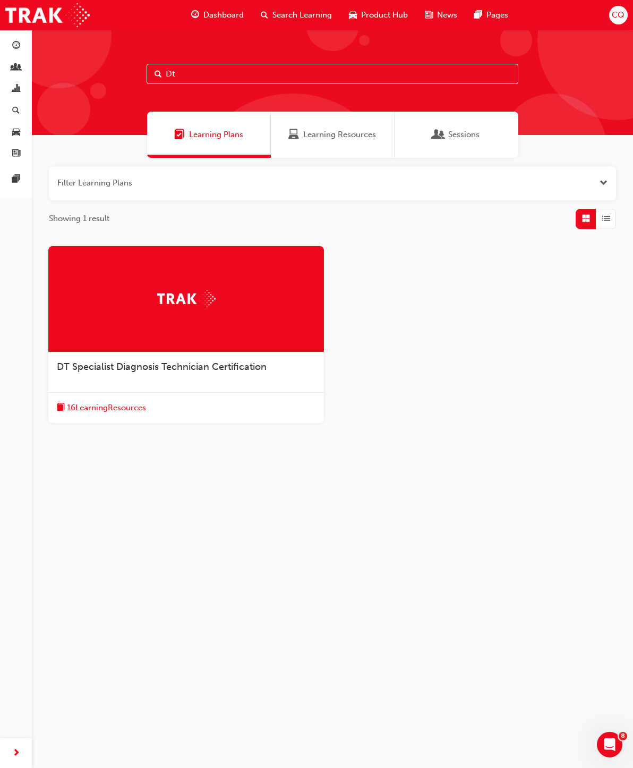
click at [255, 374] on div "DT Specialist Diagnosis Technician Certification" at bounding box center [186, 372] width 276 height 40
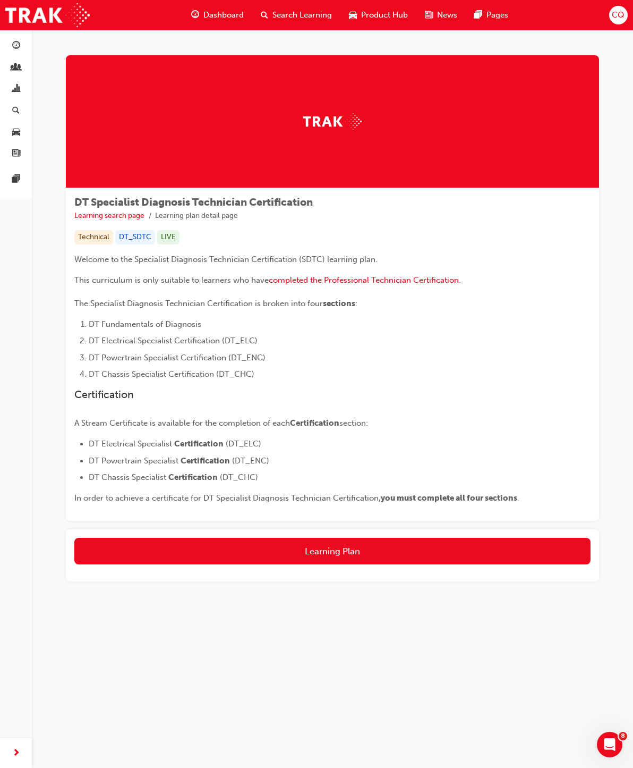
click at [383, 559] on button "Learning Plan" at bounding box center [332, 551] width 516 height 27
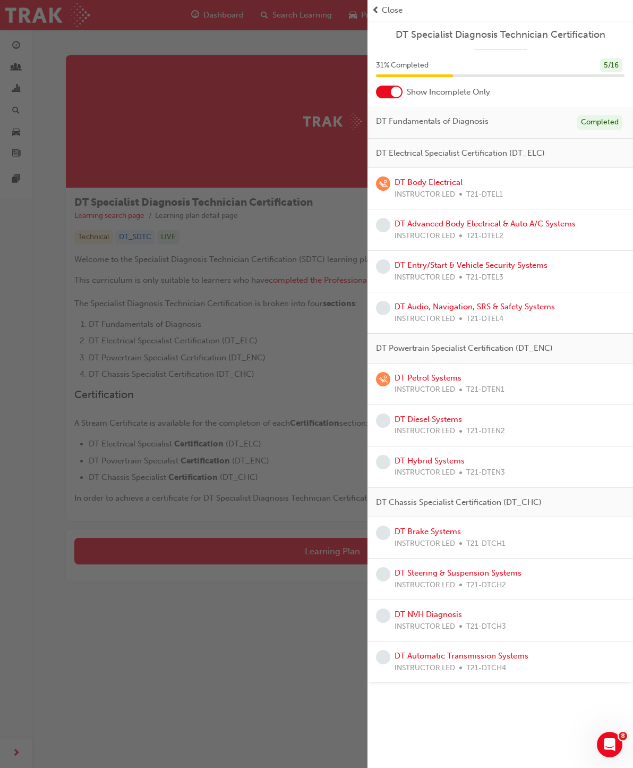
click at [509, 306] on link "DT Audio, Navigation, SRS & Safety Systems" at bounding box center [475, 307] width 160 height 10
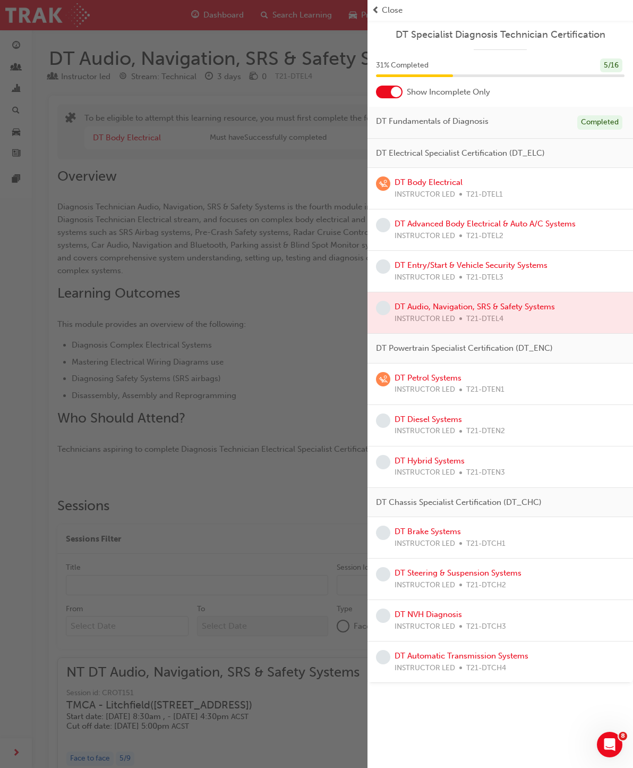
click at [302, 486] on div "button" at bounding box center [184, 384] width 368 height 768
click at [308, 497] on div "button" at bounding box center [184, 384] width 368 height 768
click at [314, 514] on div "button" at bounding box center [184, 384] width 368 height 768
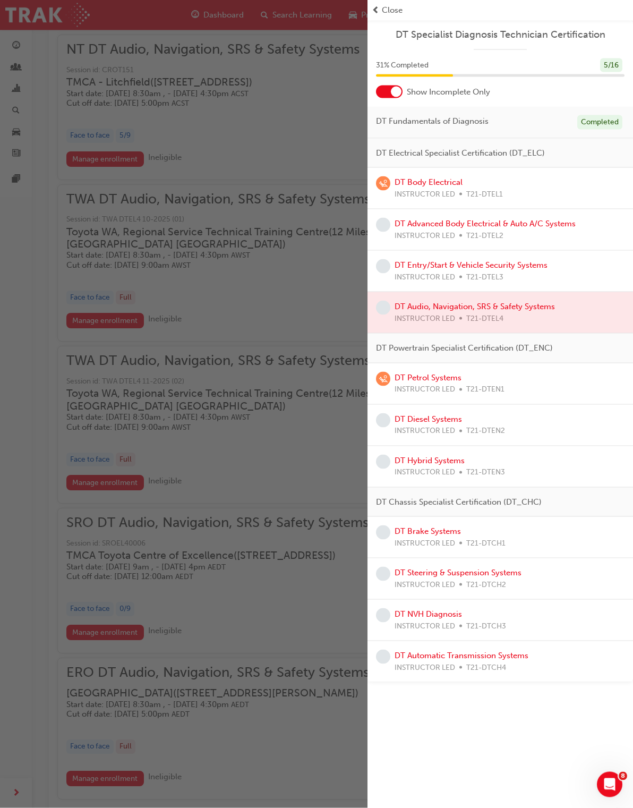
scroll to position [623, 0]
click at [109, 478] on div "button" at bounding box center [184, 404] width 368 height 808
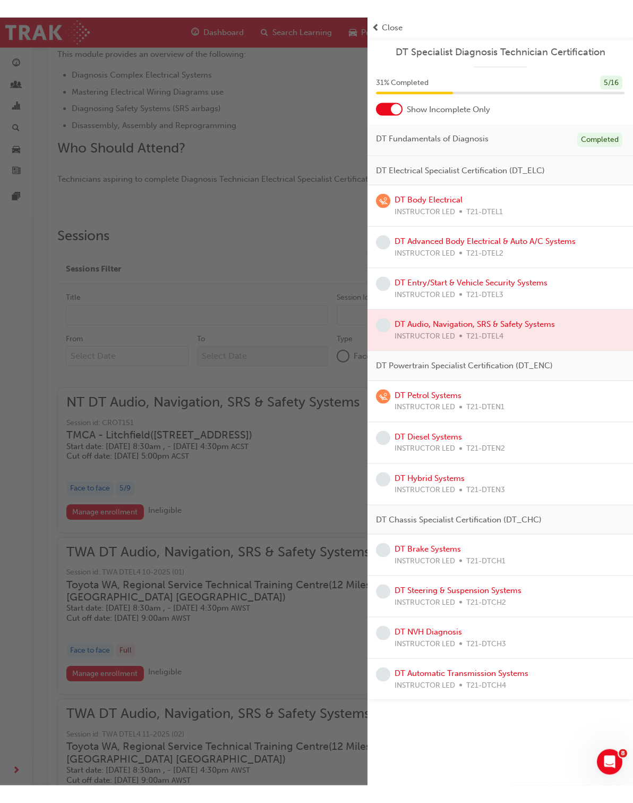
scroll to position [0, 0]
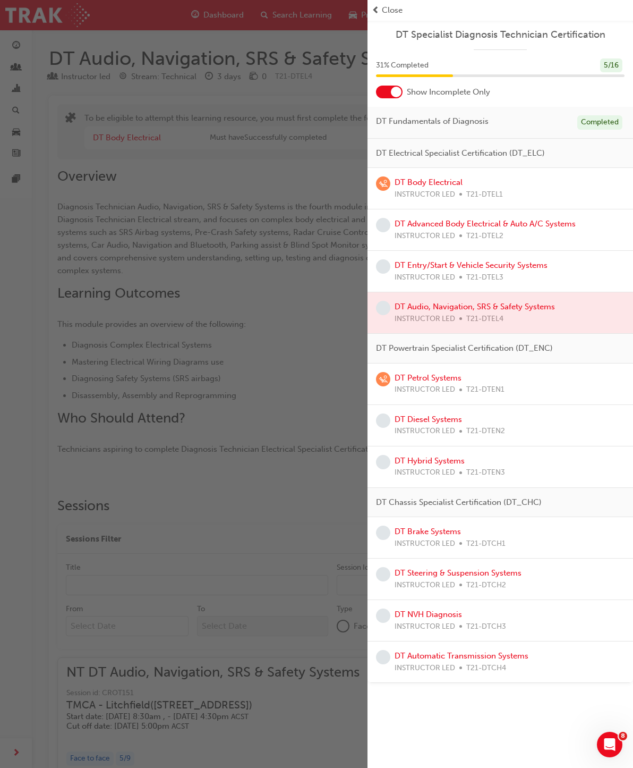
click at [391, 7] on span "Close" at bounding box center [392, 10] width 21 height 12
click at [389, 7] on span "Close" at bounding box center [392, 10] width 21 height 12
click at [610, 37] on span "DT Specialist Diagnosis Technician Certification" at bounding box center [500, 35] width 249 height 12
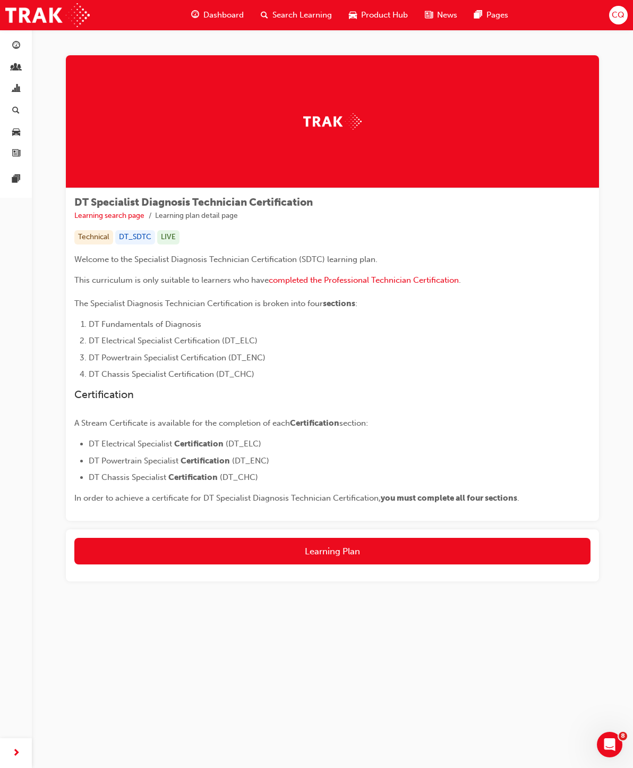
click at [21, 71] on div "button" at bounding box center [16, 67] width 13 height 13
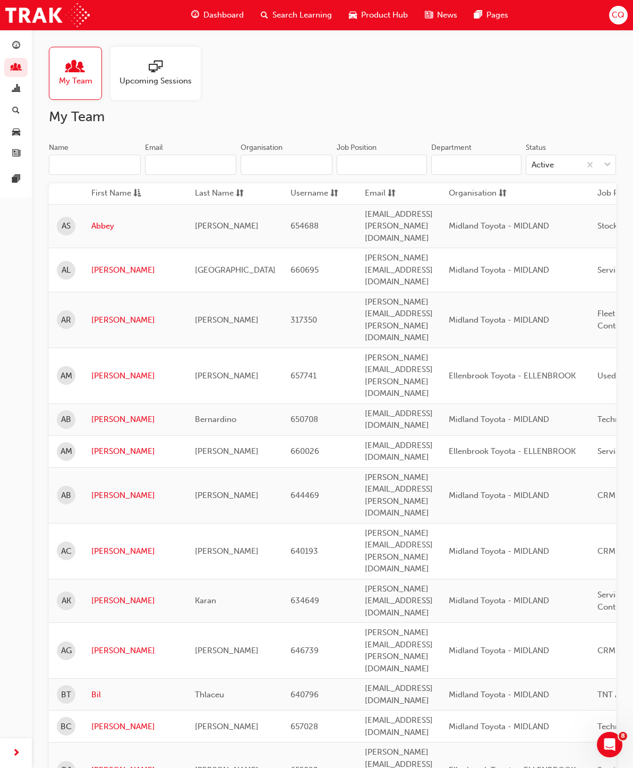
click at [625, 22] on button "CQ" at bounding box center [618, 15] width 19 height 19
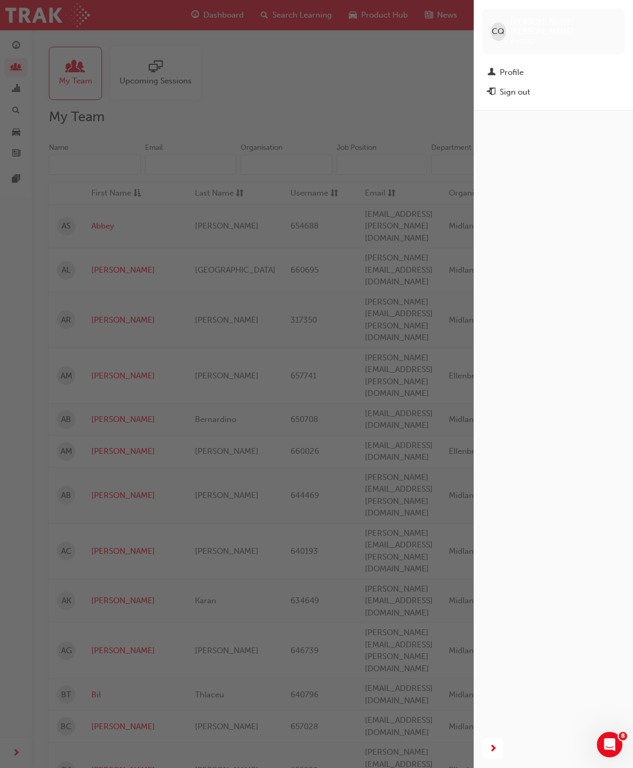
click at [518, 66] on div "Profile" at bounding box center [512, 72] width 24 height 12
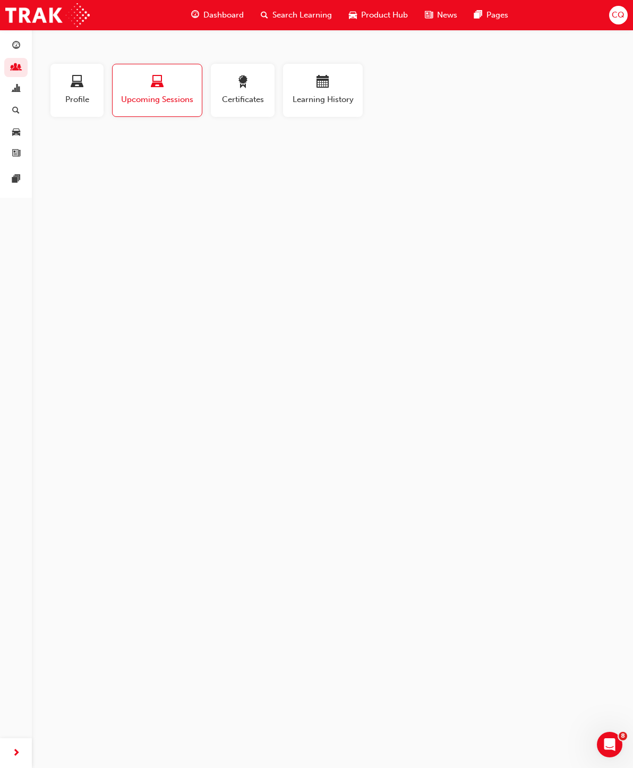
click at [83, 92] on div "Profile" at bounding box center [76, 90] width 37 height 30
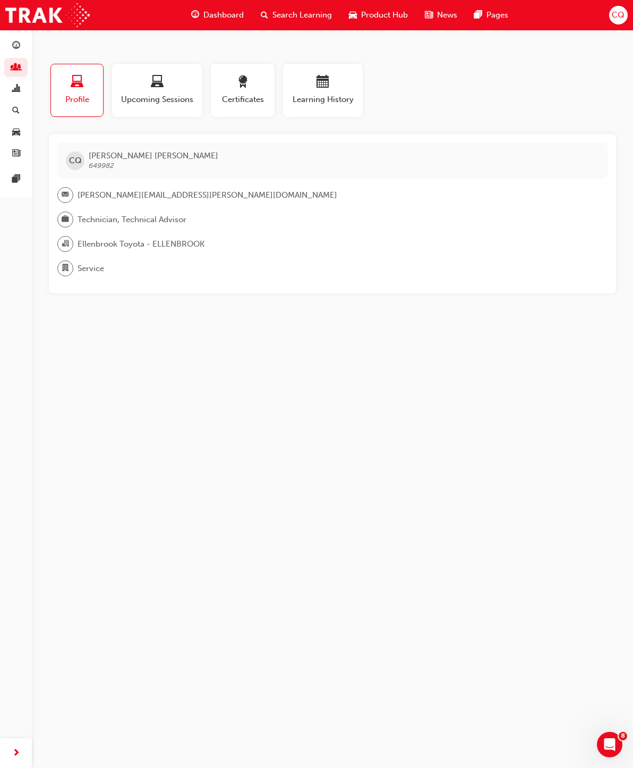
click at [297, 24] on div "Search Learning" at bounding box center [296, 15] width 88 height 22
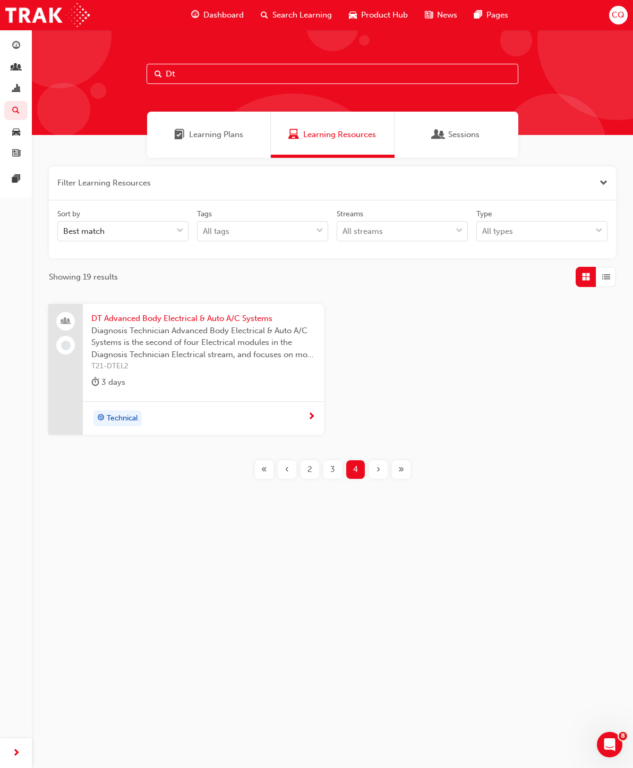
click at [199, 81] on input "Dt" at bounding box center [333, 74] width 372 height 20
type input "D"
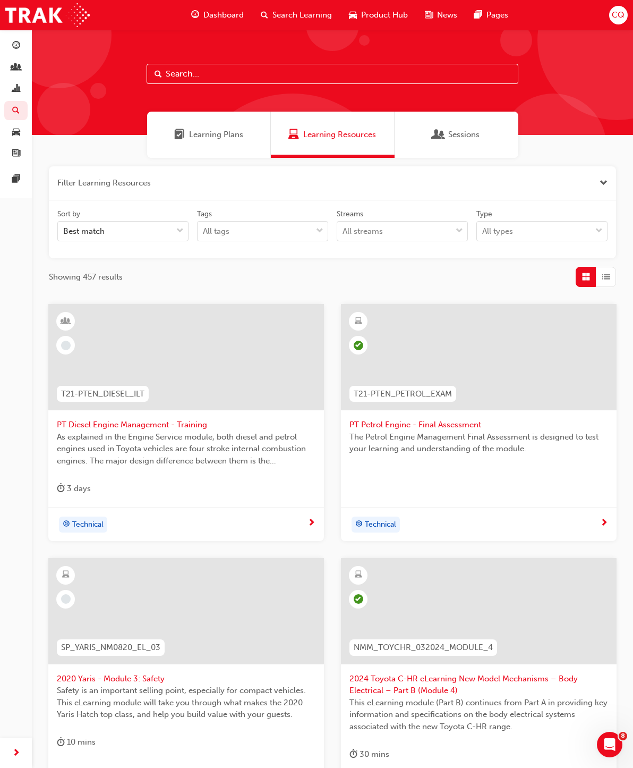
click at [327, 129] on span "Learning Resources" at bounding box center [339, 135] width 73 height 12
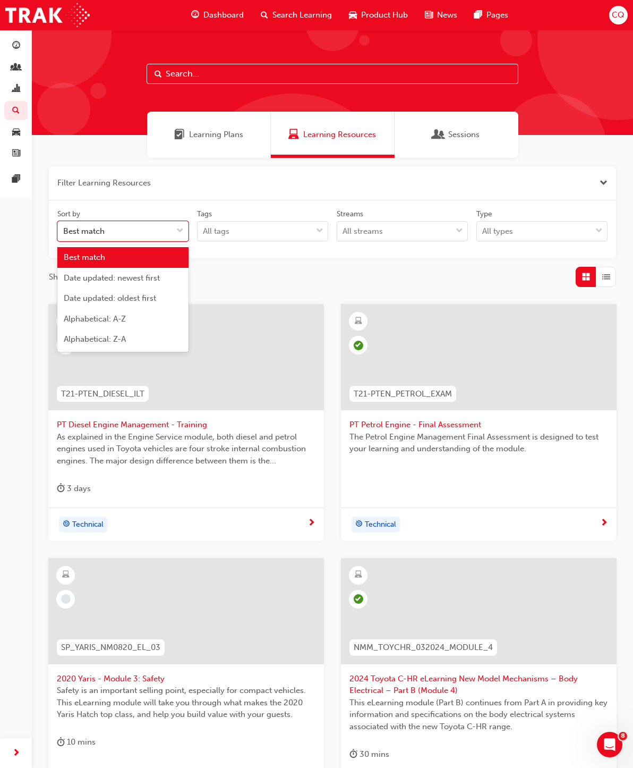
click at [148, 282] on span "Date updated: newest first" at bounding box center [112, 278] width 96 height 10
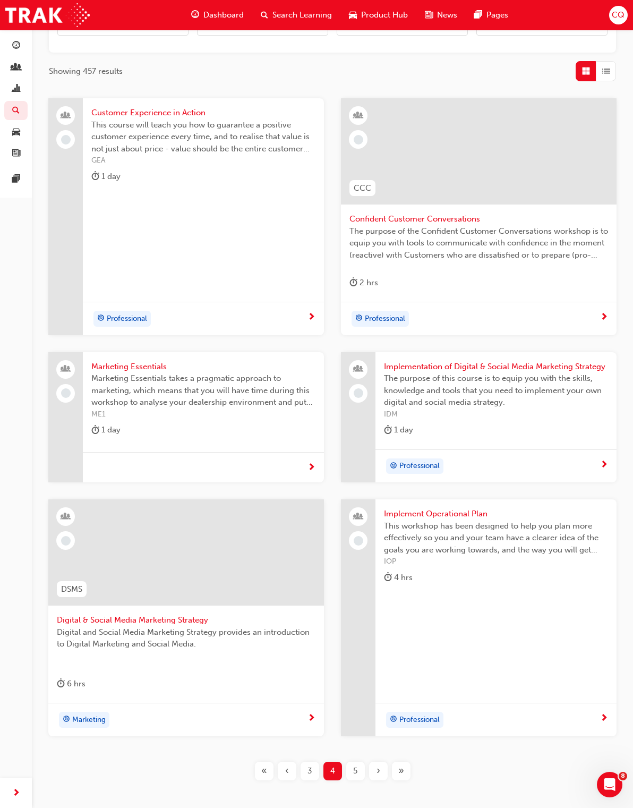
scroll to position [259, 0]
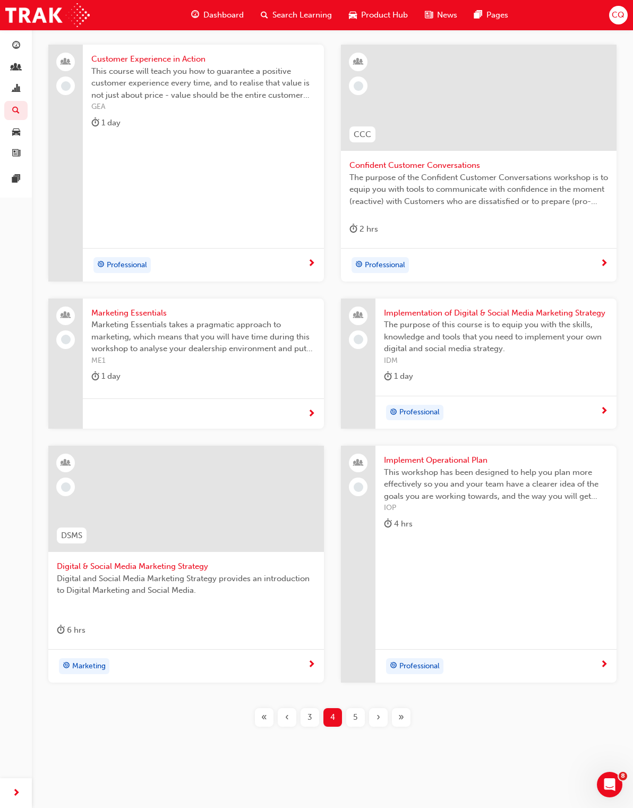
click at [287, 718] on span "‹" at bounding box center [287, 717] width 4 height 12
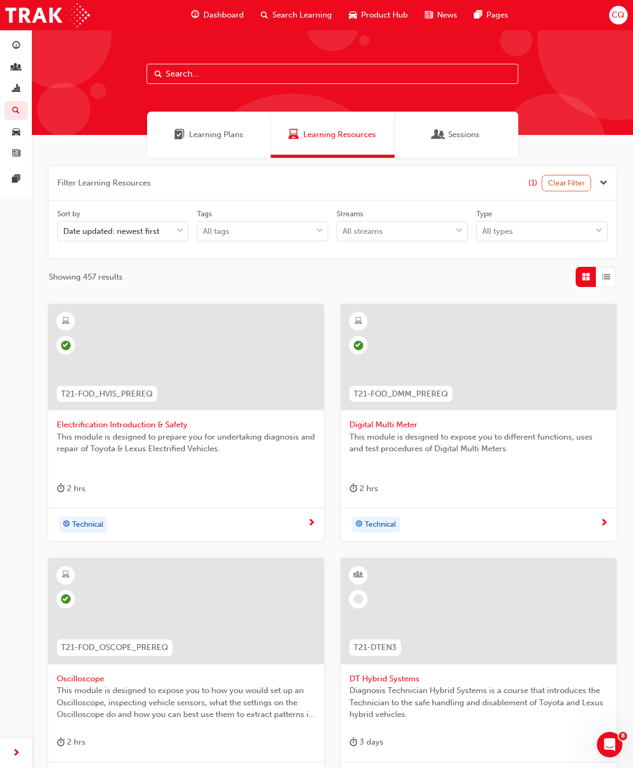
click at [231, 139] on span "Learning Plans" at bounding box center [216, 135] width 54 height 12
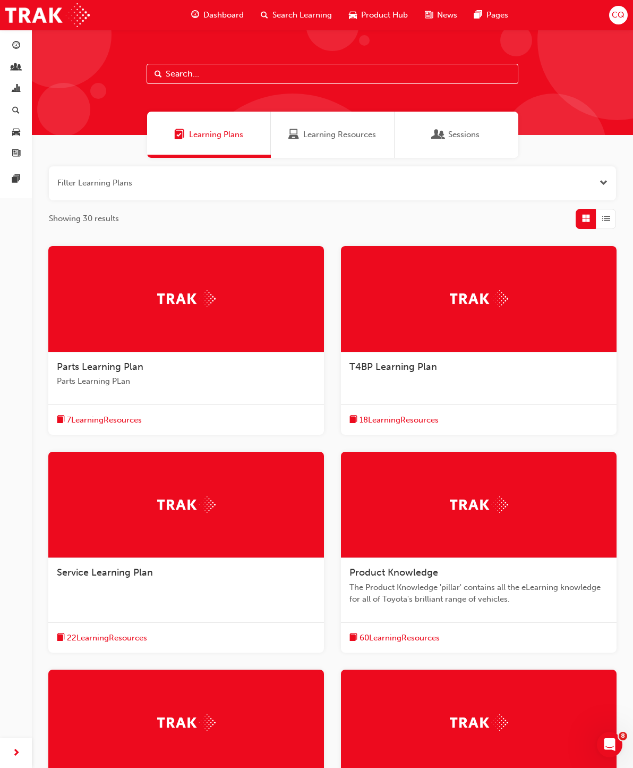
click at [331, 142] on div "Learning Resources" at bounding box center [333, 135] width 124 height 46
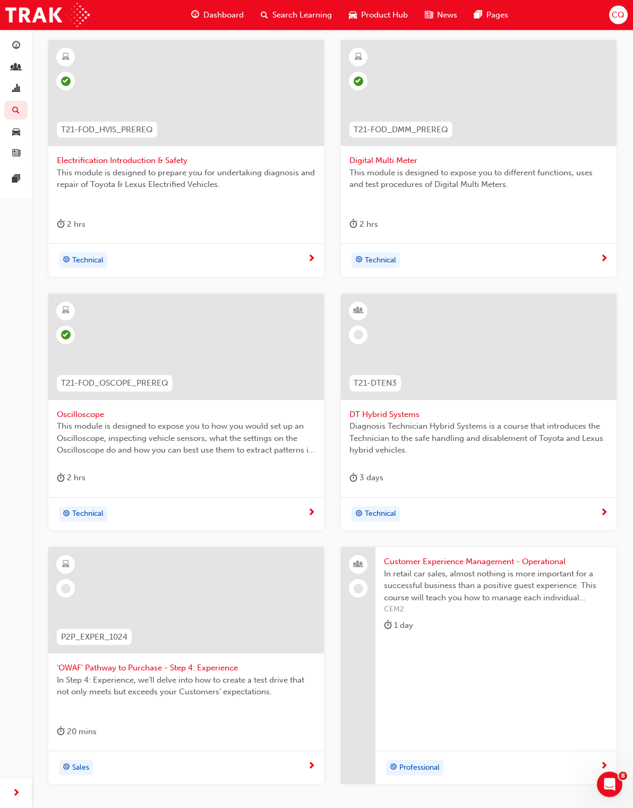
scroll to position [365, 0]
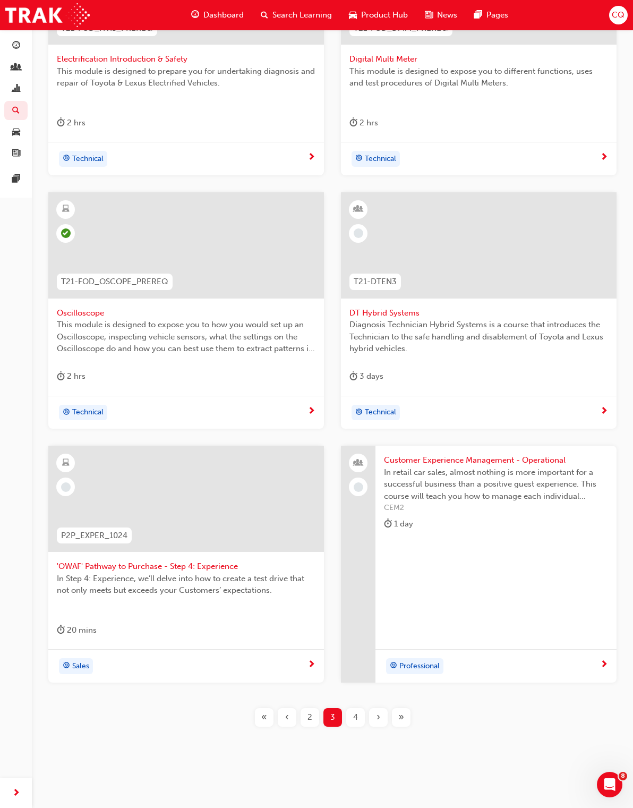
click at [287, 717] on span "‹" at bounding box center [287, 717] width 4 height 12
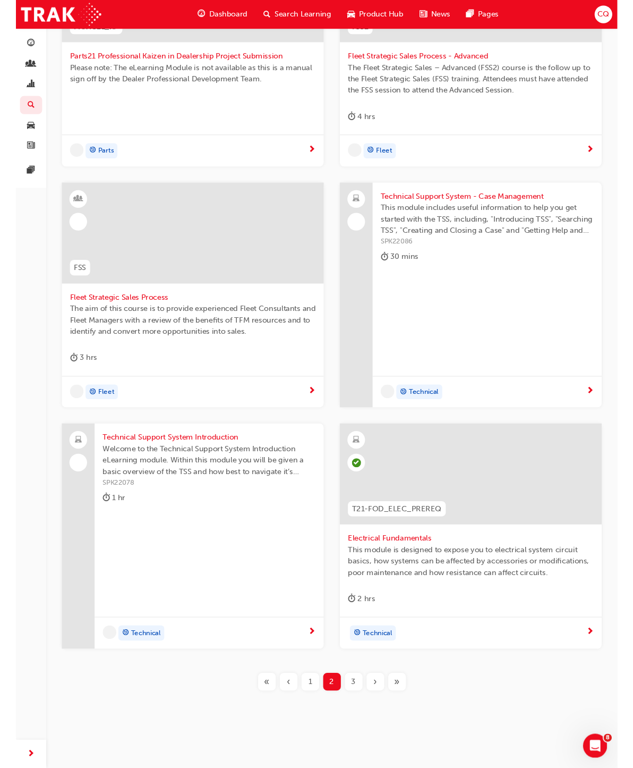
scroll to position [406, 0]
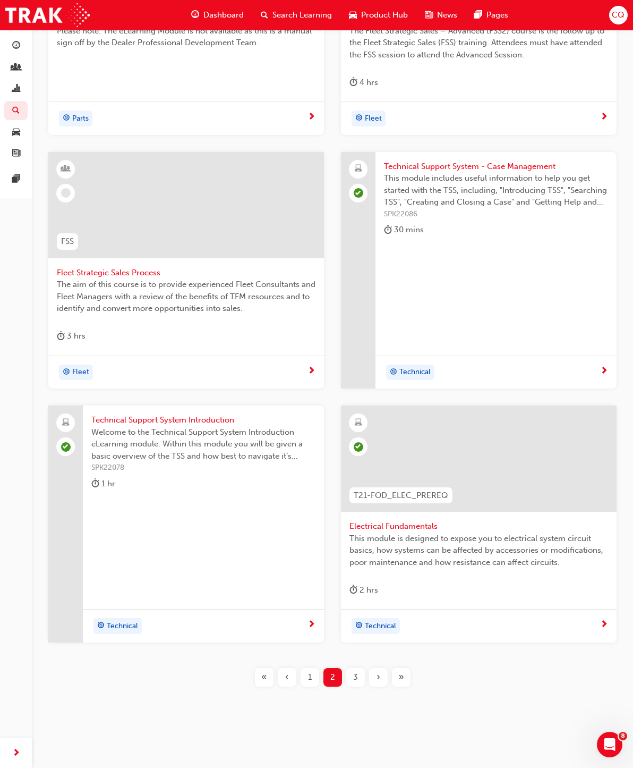
click at [263, 677] on span "«" at bounding box center [264, 677] width 6 height 12
